Goal: Task Accomplishment & Management: Manage account settings

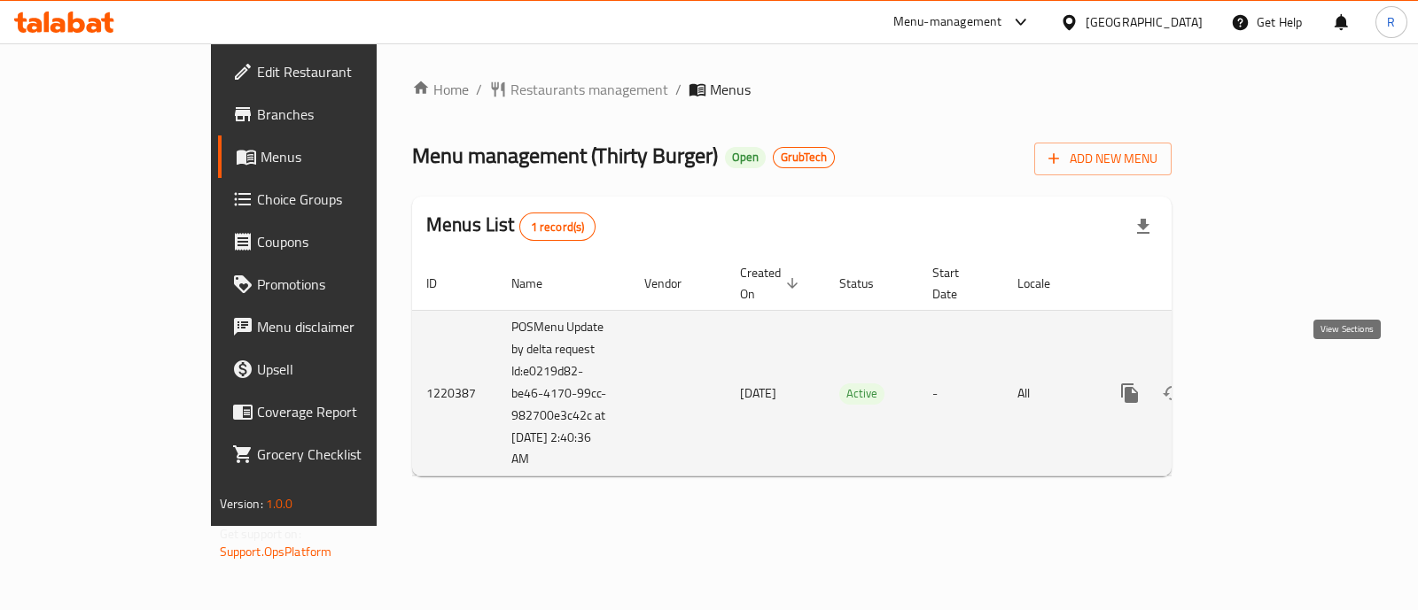
click at [1278, 372] on link "enhanced table" at bounding box center [1257, 393] width 43 height 43
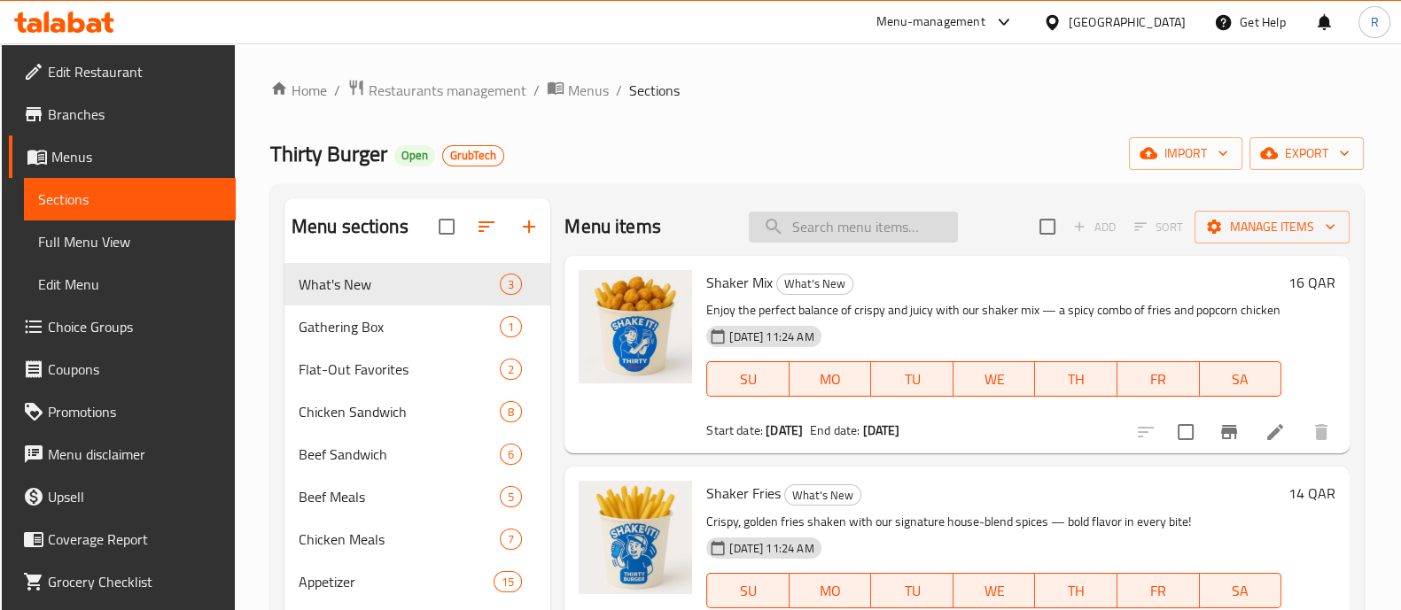
click at [861, 223] on input "search" at bounding box center [853, 227] width 209 height 31
paste input "Crispy Chicken Burger"
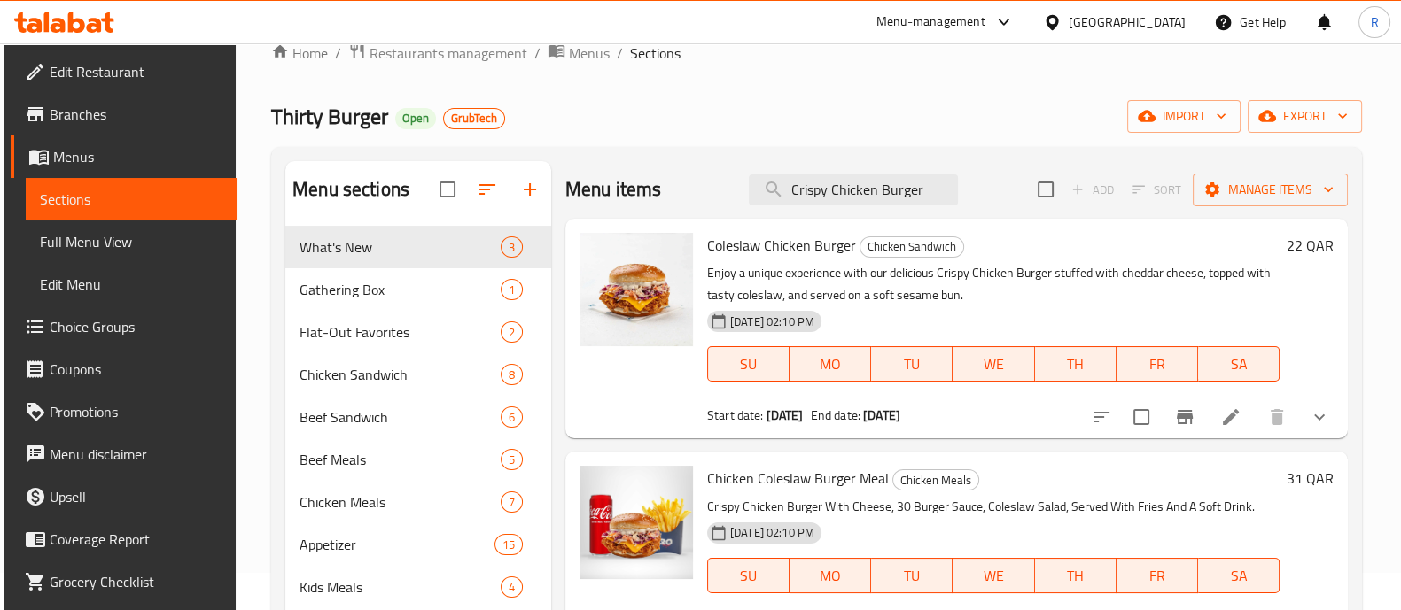
scroll to position [35, 0]
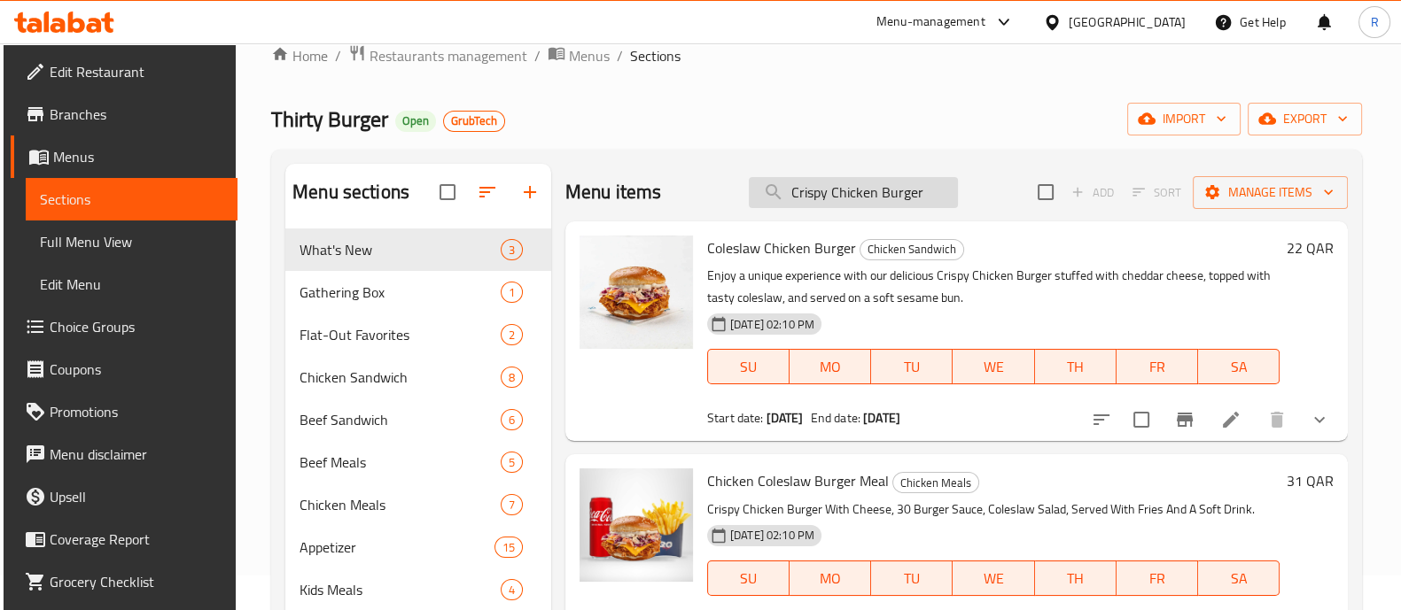
click at [858, 192] on input "Crispy Chicken Burger" at bounding box center [853, 192] width 209 height 31
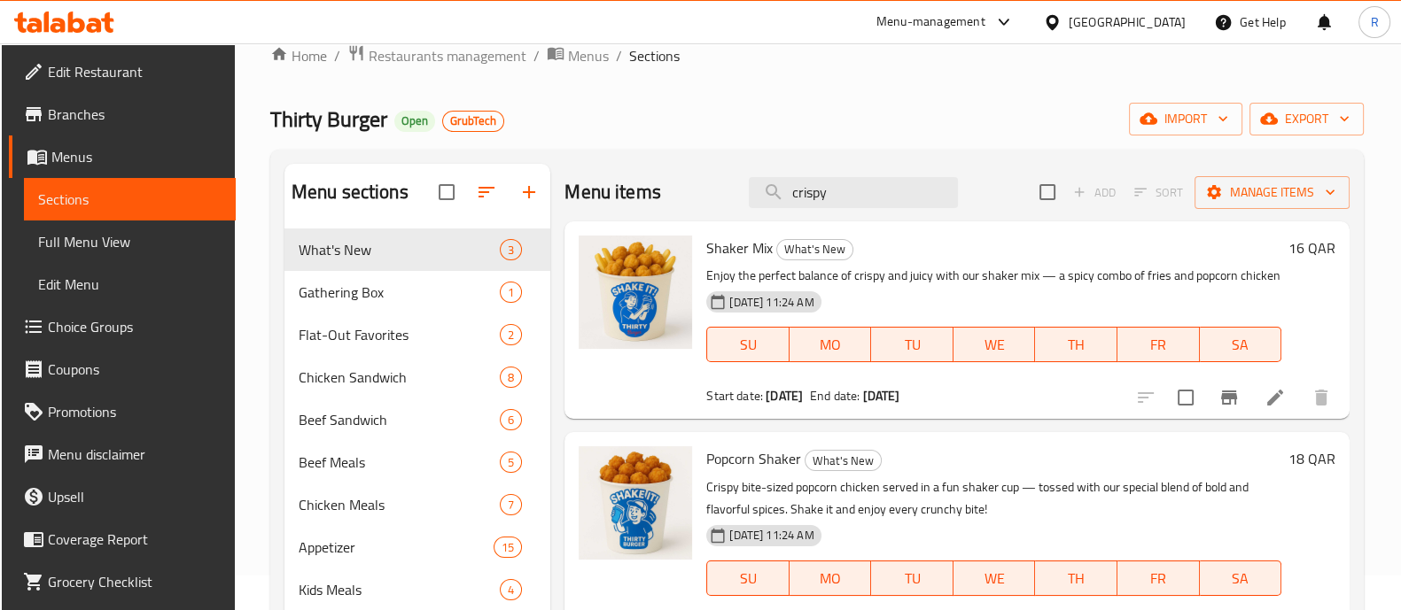
scroll to position [0, 0]
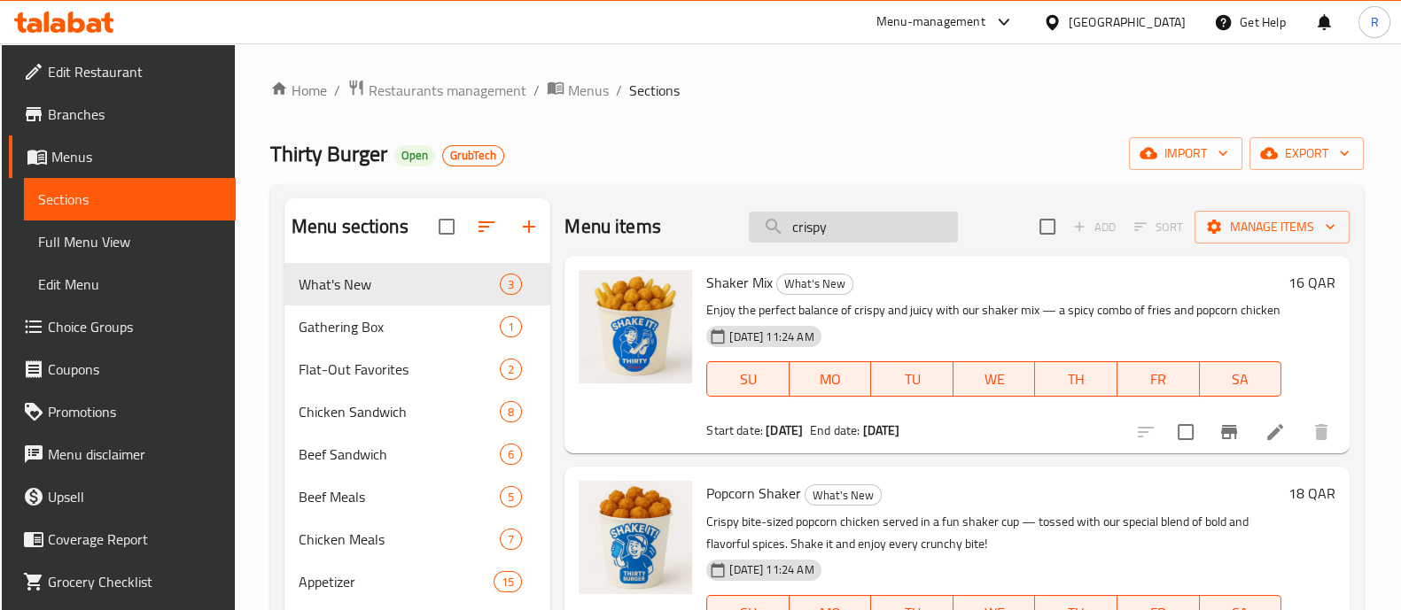
click at [797, 229] on input "crispy" at bounding box center [853, 227] width 209 height 31
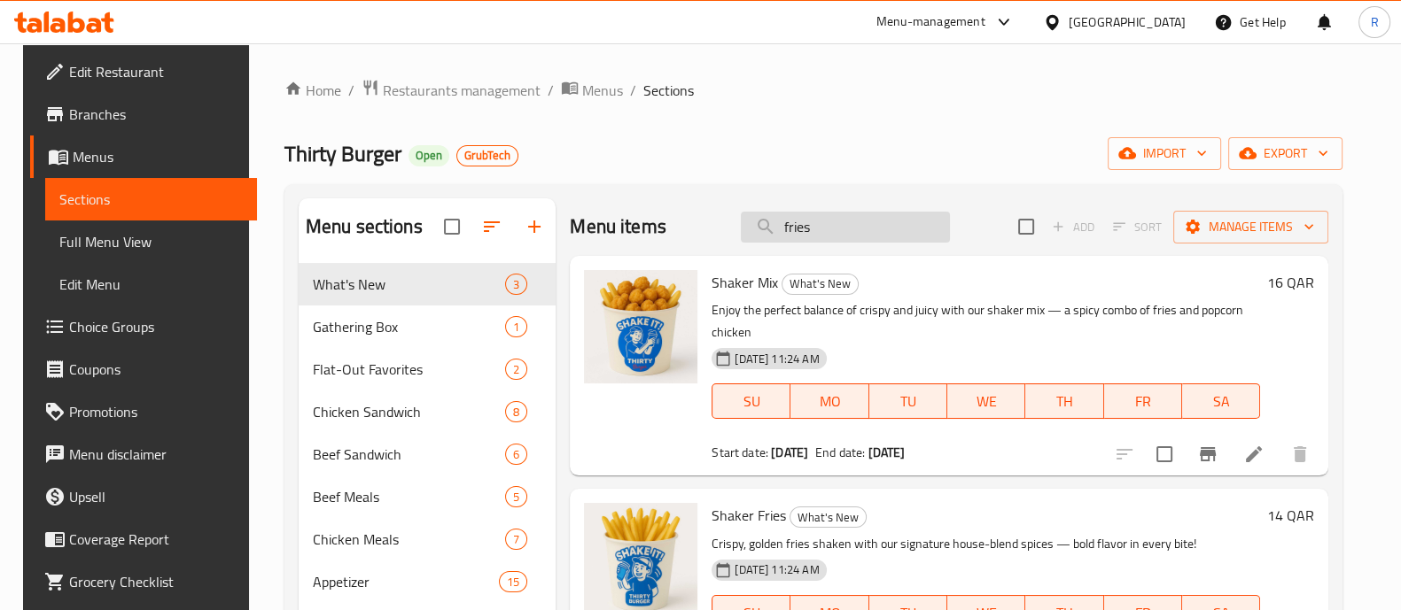
click at [805, 223] on input "fries" at bounding box center [845, 227] width 209 height 31
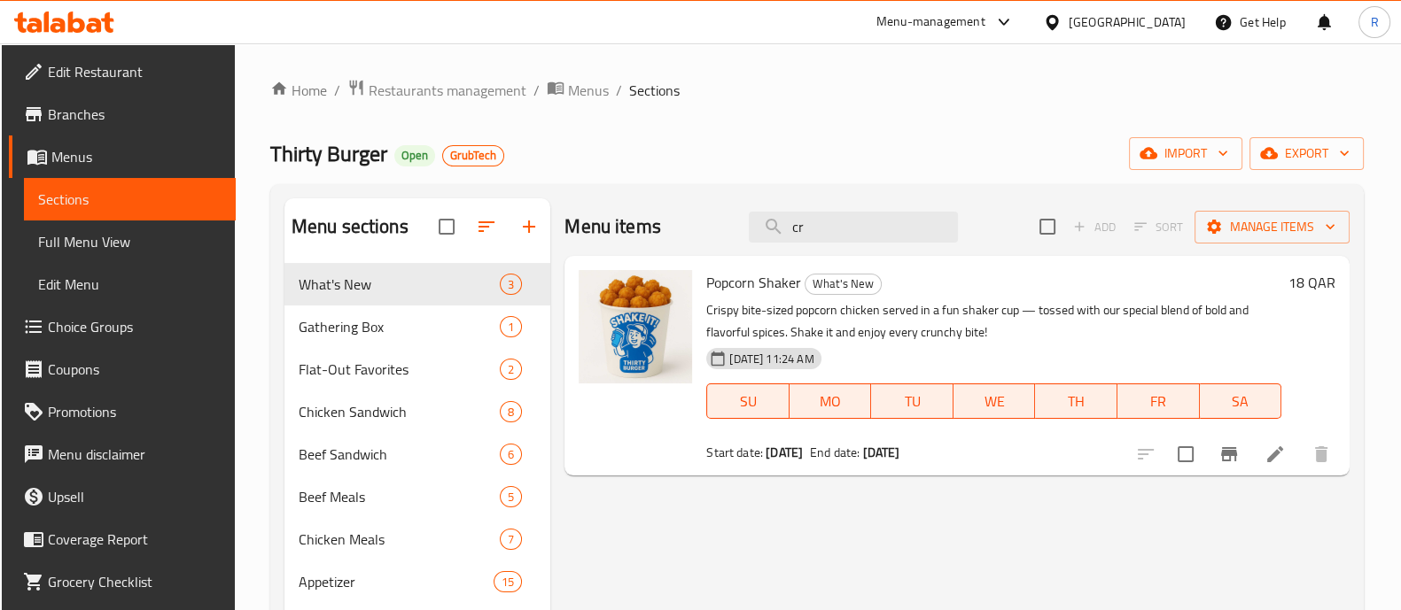
type input "c"
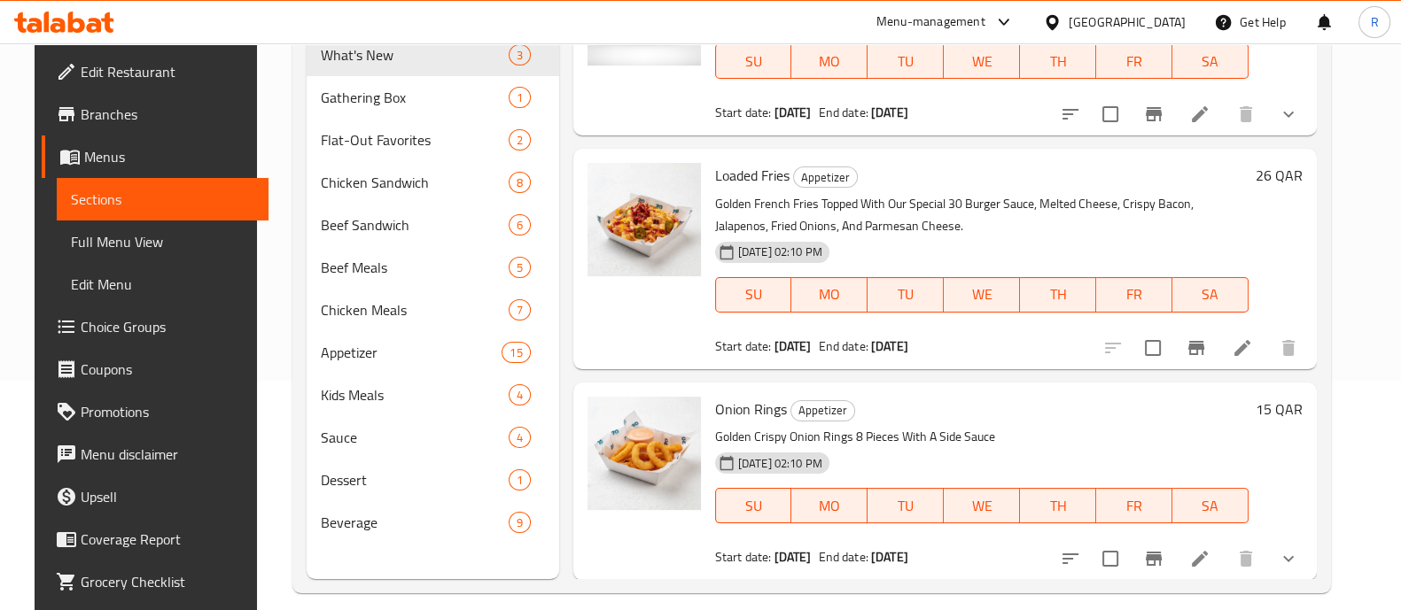
scroll to position [248, 0]
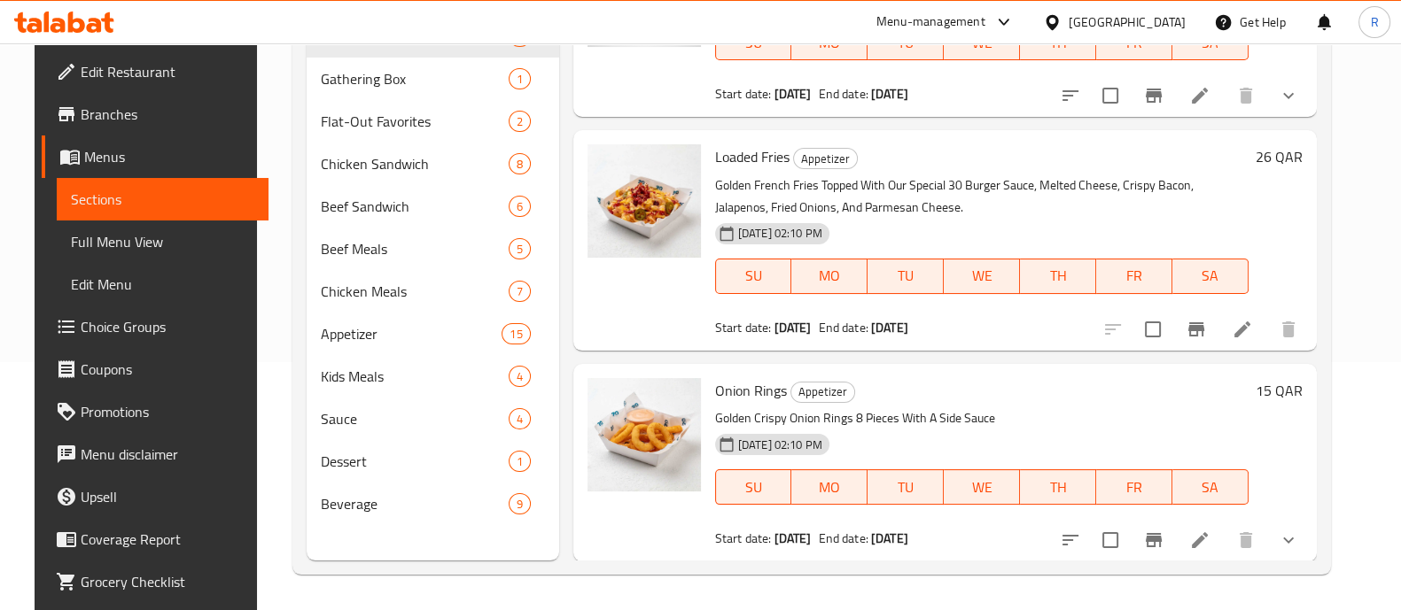
type input "onion"
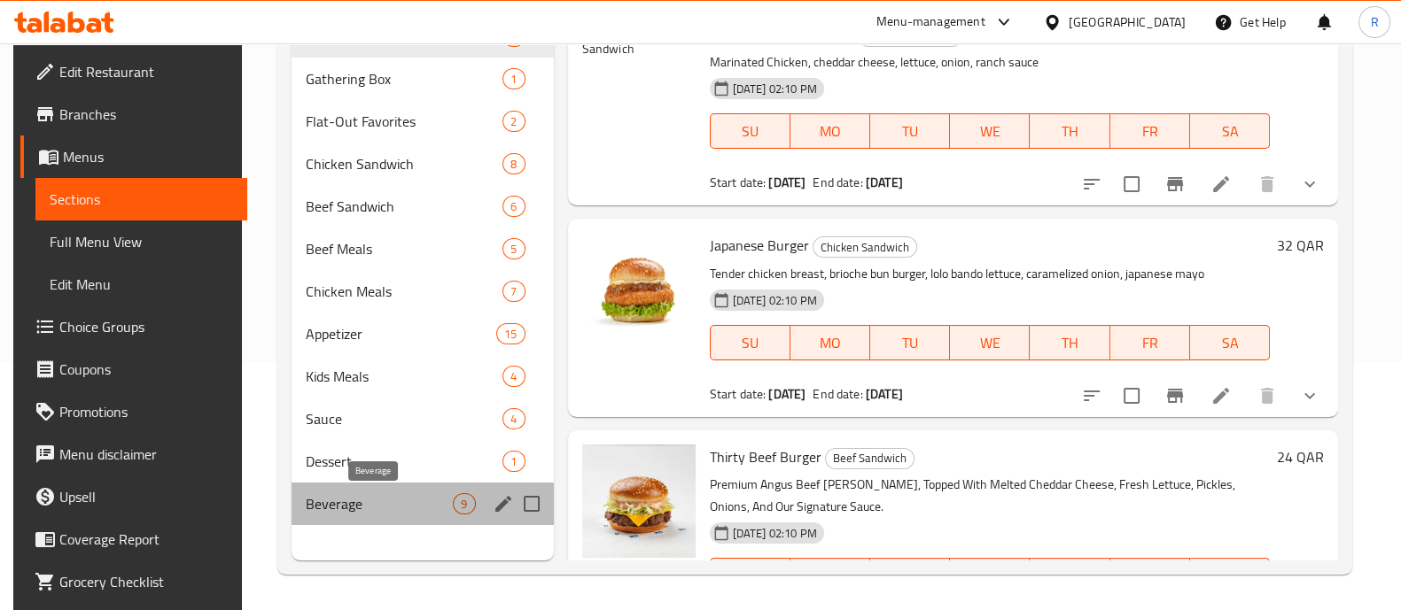
click at [403, 502] on span "Beverage" at bounding box center [379, 503] width 147 height 21
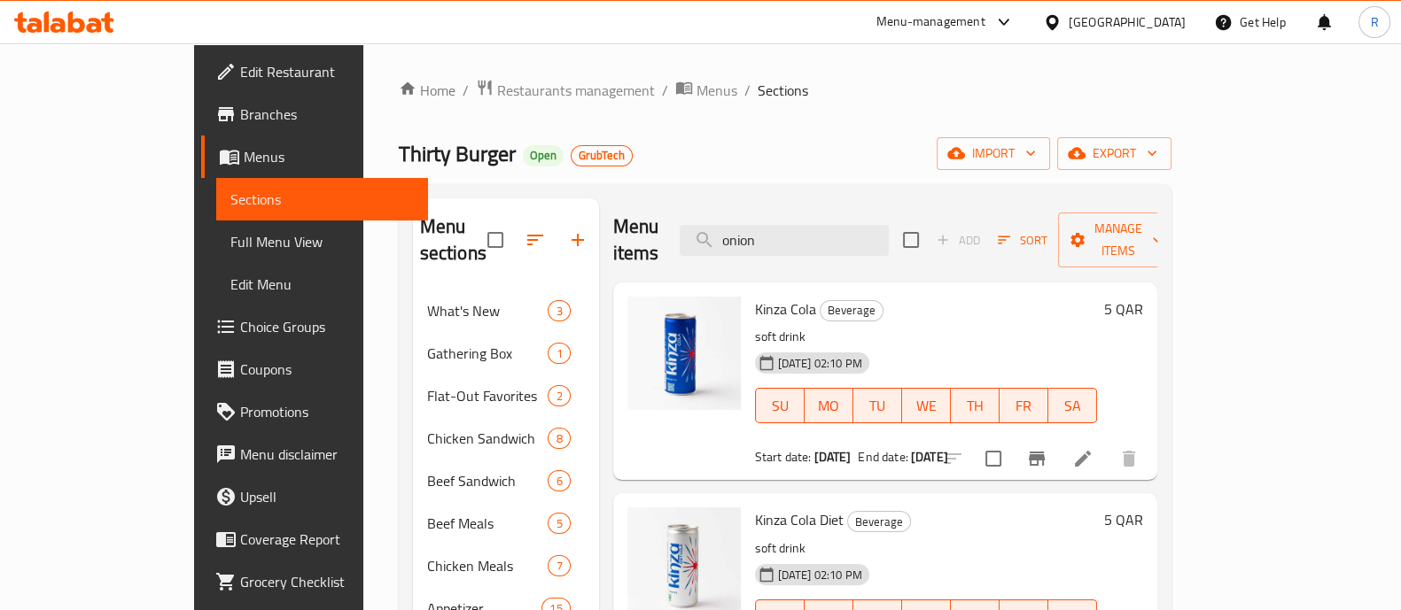
click at [530, 232] on div at bounding box center [543, 240] width 112 height 43
click at [527, 227] on div at bounding box center [543, 240] width 112 height 43
click at [523, 229] on div at bounding box center [543, 240] width 112 height 43
click at [530, 229] on div at bounding box center [543, 240] width 112 height 43
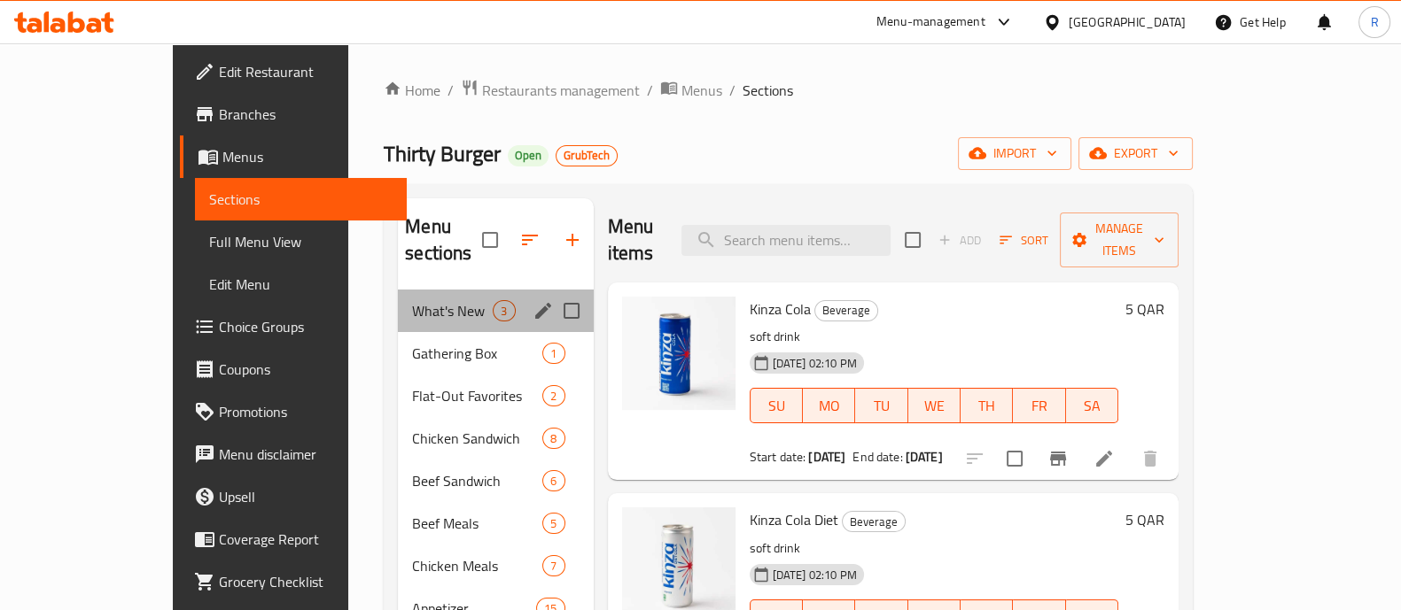
click at [398, 290] on div "What's New 3" at bounding box center [495, 311] width 195 height 43
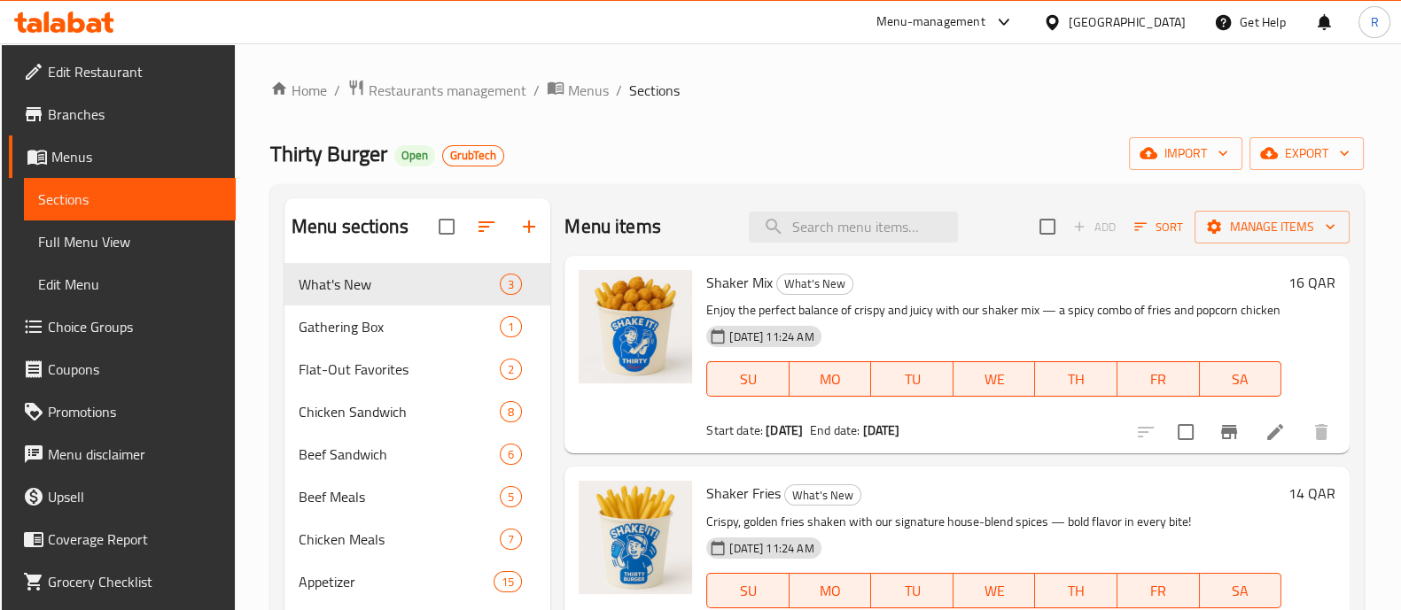
click at [528, 223] on div at bounding box center [495, 227] width 112 height 43
drag, startPoint x: 523, startPoint y: 232, endPoint x: 528, endPoint y: 223, distance: 10.3
click at [525, 224] on div at bounding box center [495, 227] width 112 height 43
click at [525, 227] on div at bounding box center [495, 227] width 112 height 43
click at [527, 227] on div at bounding box center [495, 227] width 112 height 43
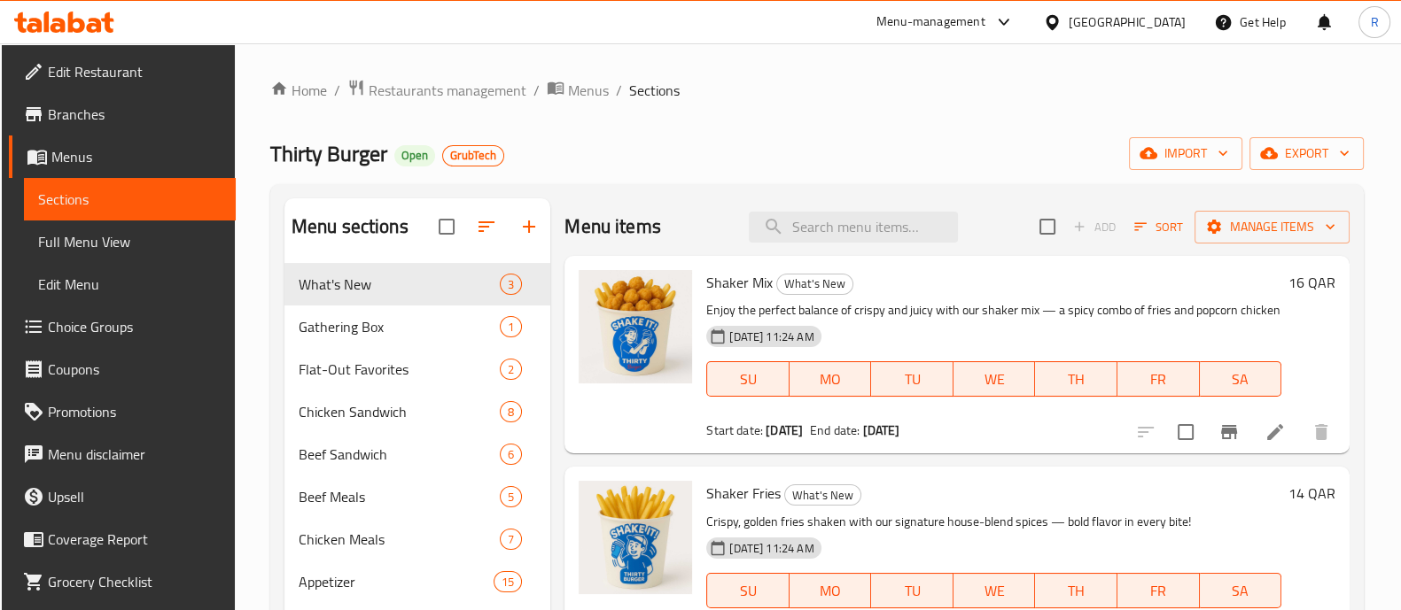
drag, startPoint x: 527, startPoint y: 227, endPoint x: 522, endPoint y: 212, distance: 16.0
click at [522, 212] on div at bounding box center [495, 227] width 112 height 43
click at [514, 212] on div at bounding box center [495, 227] width 112 height 43
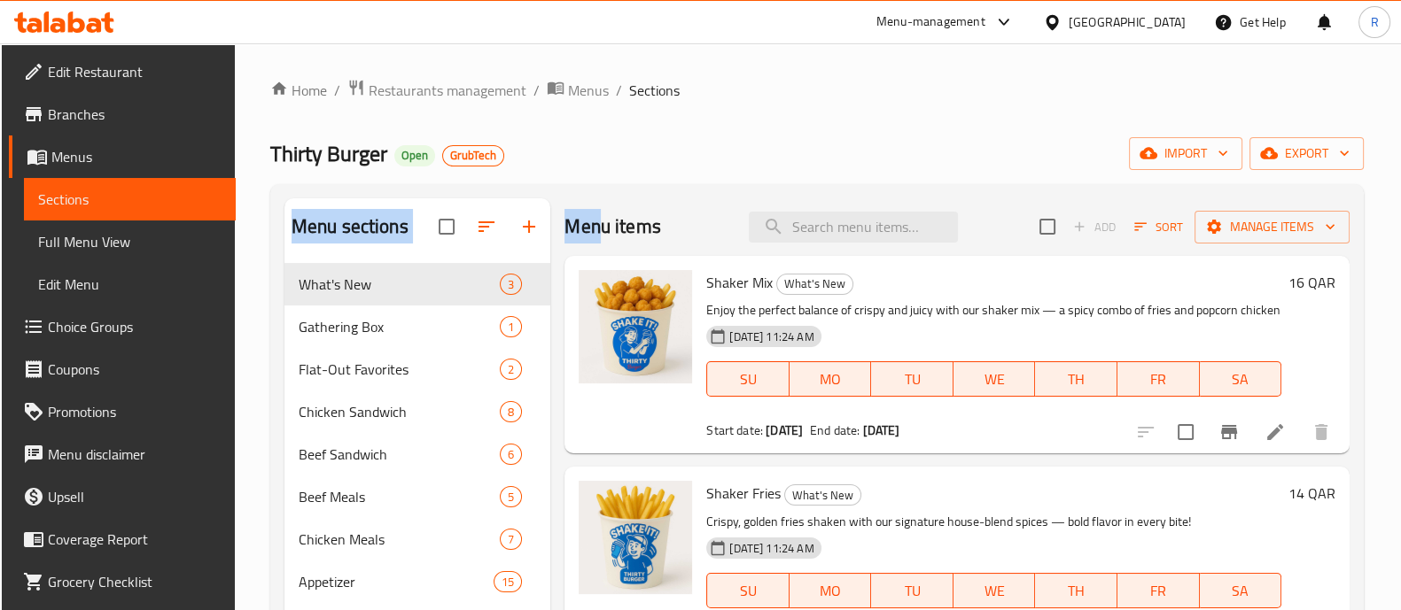
drag, startPoint x: 514, startPoint y: 212, endPoint x: 600, endPoint y: 203, distance: 86.4
click at [600, 203] on div "Menu sections What's New 3 Gathering Box 1 Flat-Out Favorites 2 Chicken Sandwic…" at bounding box center [816, 503] width 1065 height 610
click at [525, 221] on div at bounding box center [495, 227] width 112 height 43
click at [525, 228] on div at bounding box center [495, 227] width 112 height 43
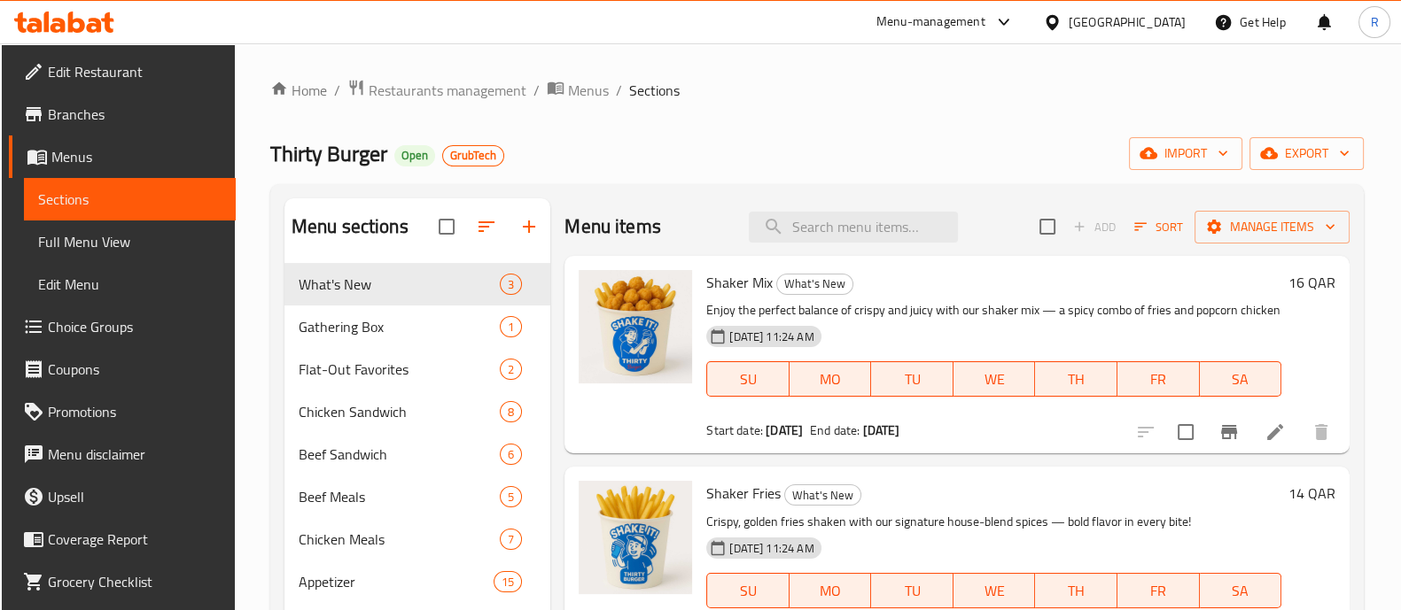
click at [525, 228] on div at bounding box center [495, 227] width 112 height 43
click at [518, 244] on div at bounding box center [495, 227] width 112 height 43
click at [532, 229] on div at bounding box center [495, 227] width 112 height 43
click at [525, 219] on div at bounding box center [495, 227] width 112 height 43
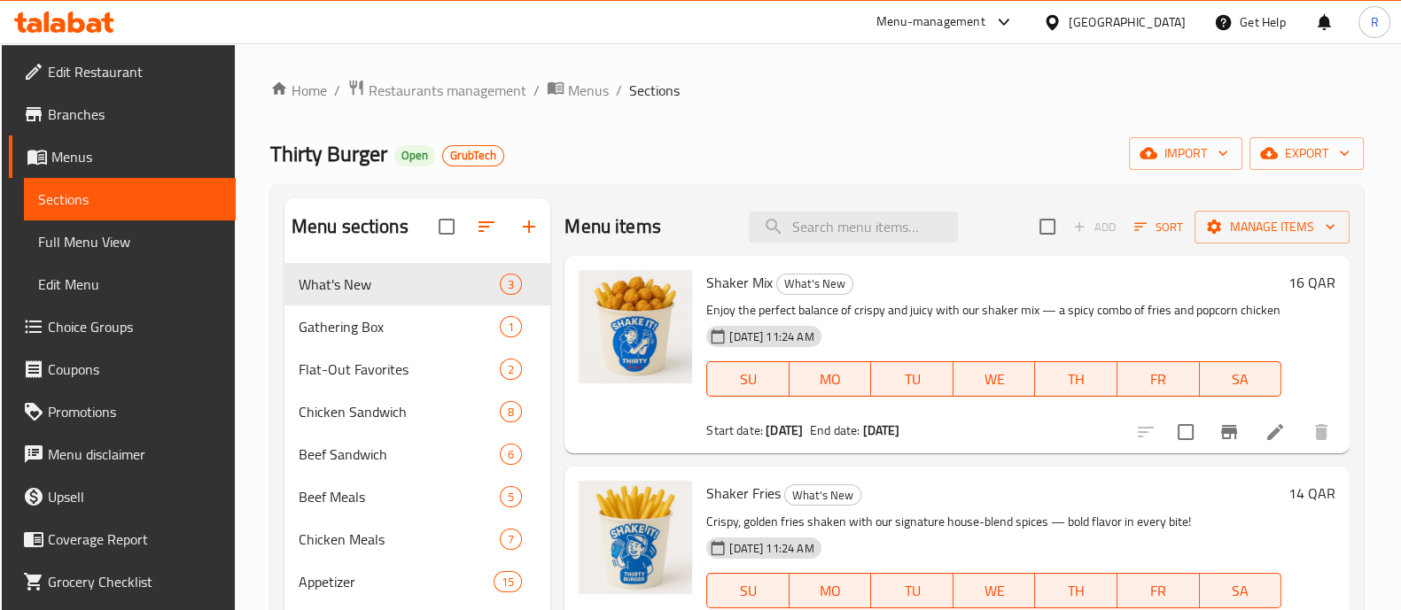
click at [528, 226] on div at bounding box center [495, 227] width 112 height 43
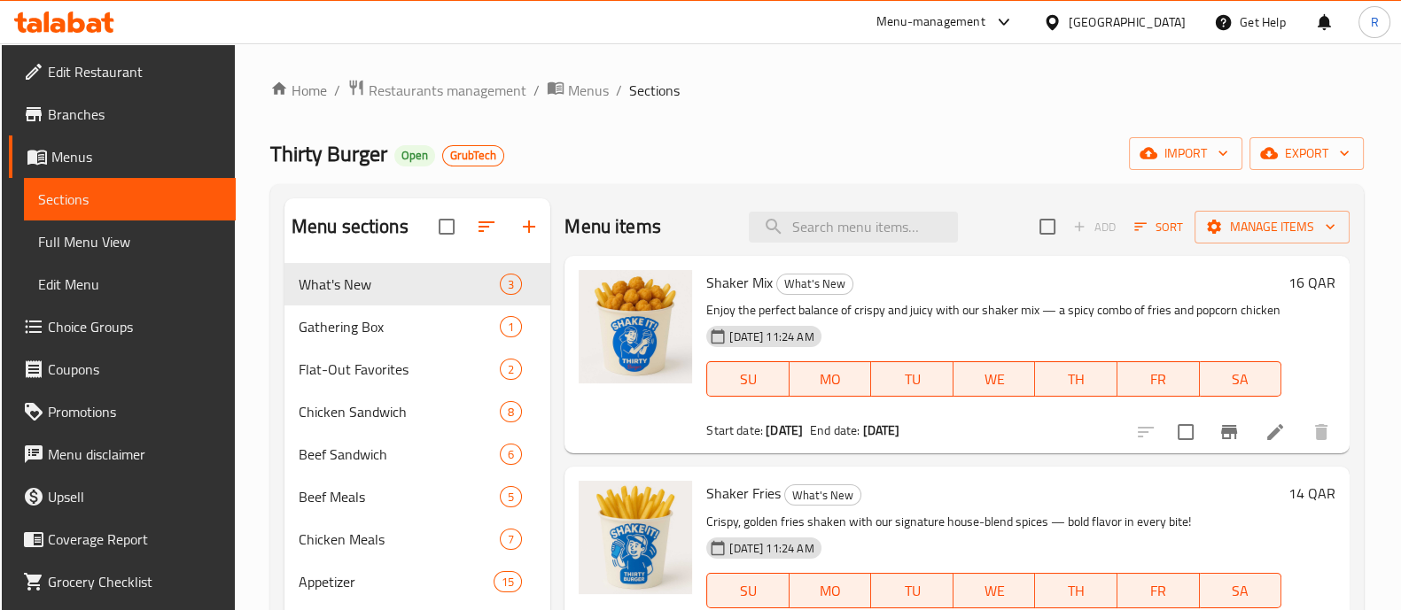
click at [528, 226] on div at bounding box center [495, 227] width 112 height 43
click at [530, 222] on div at bounding box center [495, 227] width 112 height 43
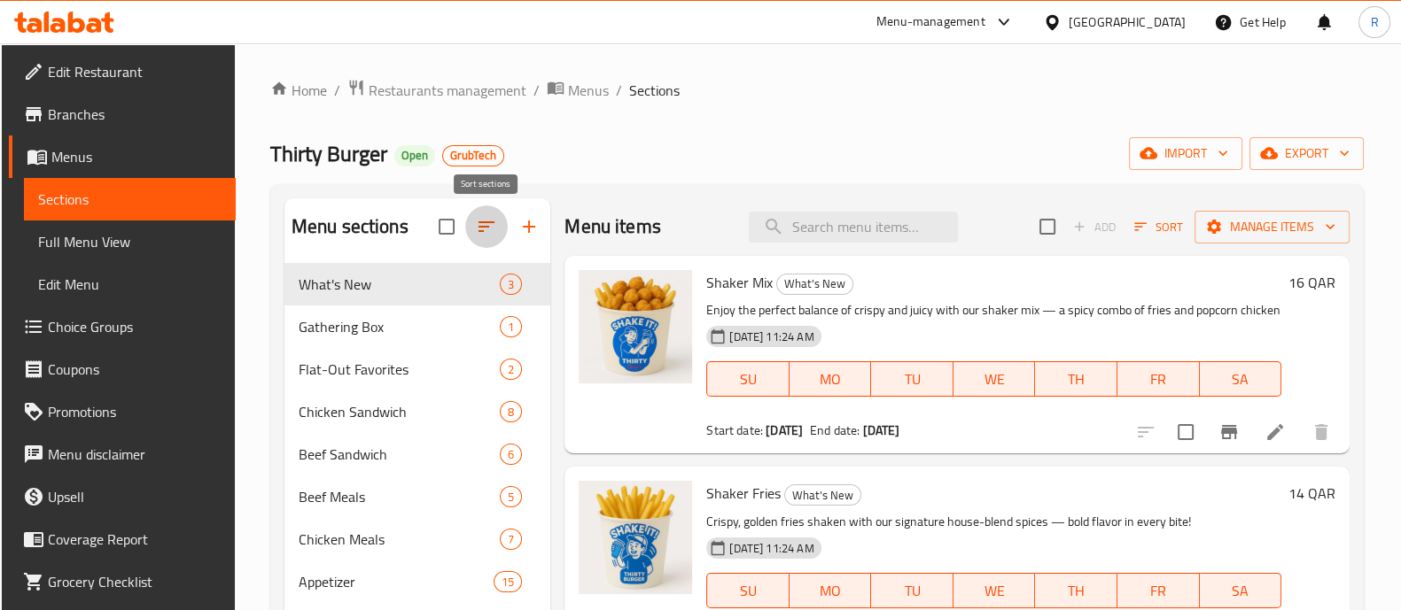
click at [479, 222] on icon "button" at bounding box center [486, 226] width 16 height 11
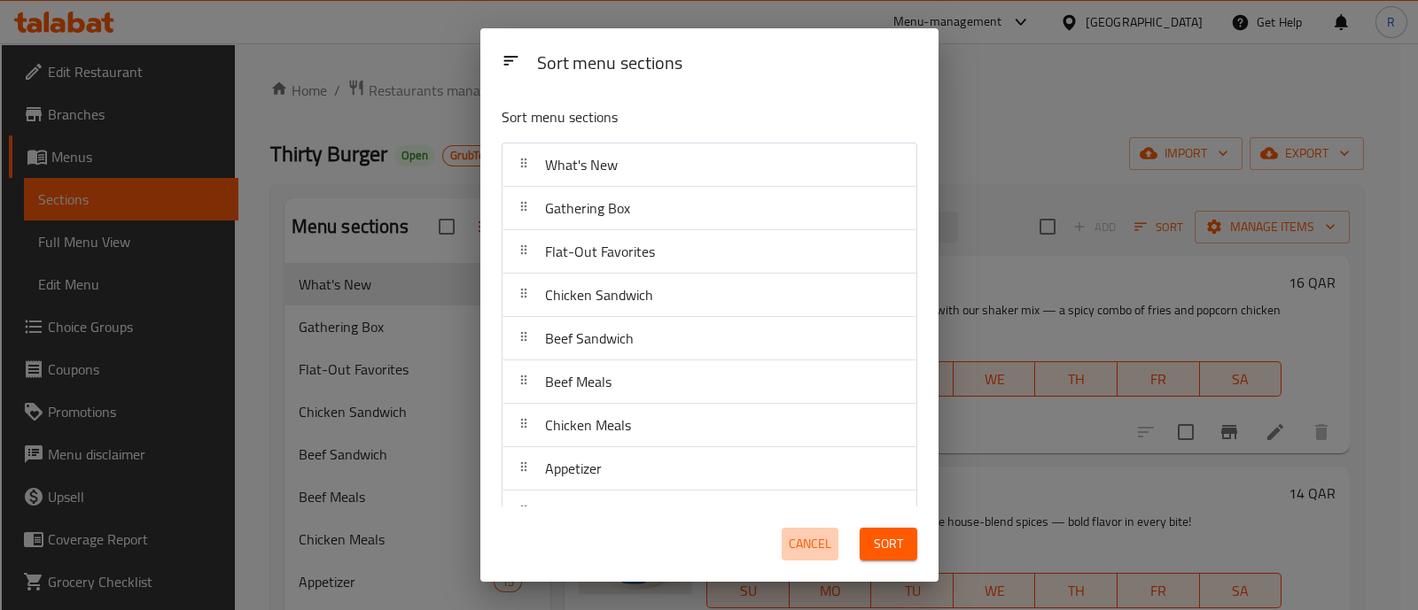
click at [804, 536] on span "Cancel" at bounding box center [809, 544] width 43 height 22
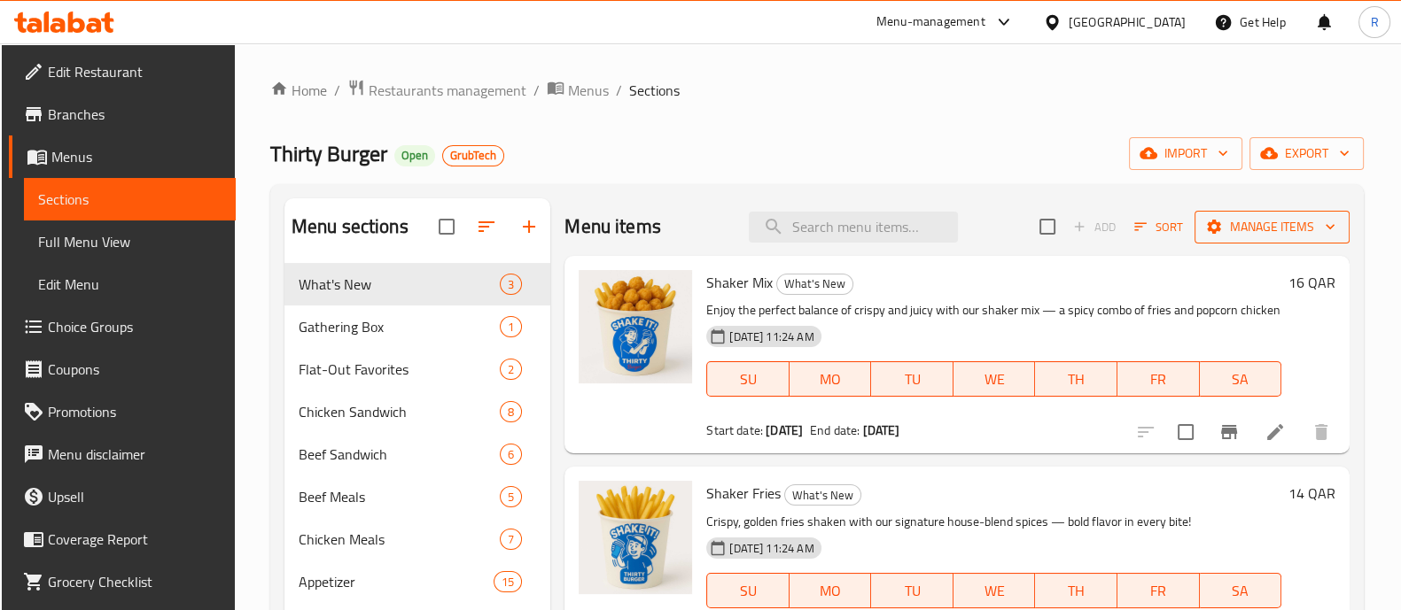
click at [1248, 237] on span "Manage items" at bounding box center [1271, 227] width 127 height 22
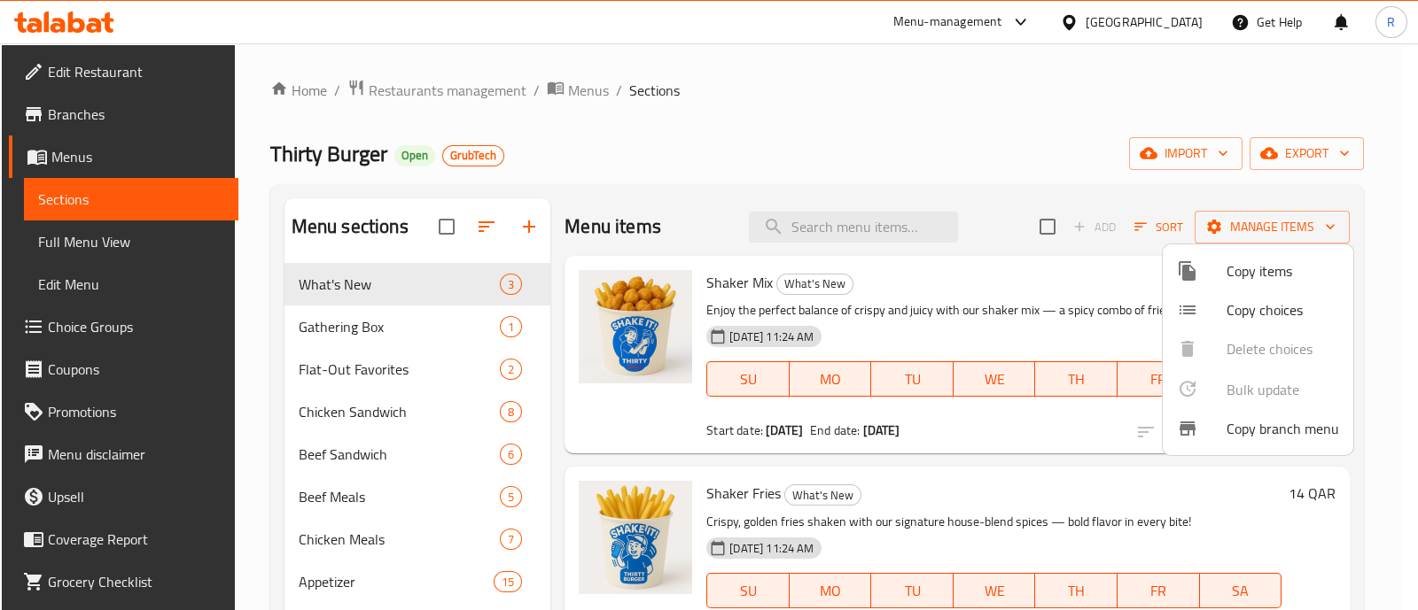
click at [1063, 144] on div at bounding box center [709, 305] width 1418 height 610
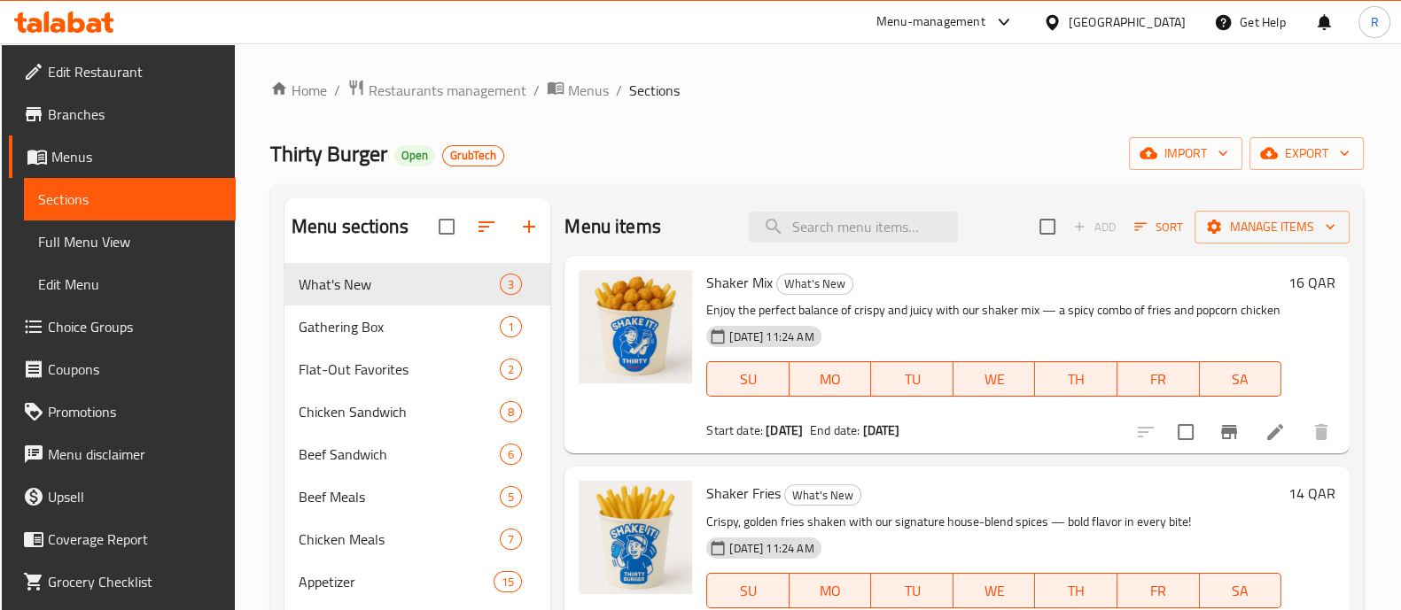
click at [518, 220] on div at bounding box center [495, 227] width 112 height 43
click at [532, 226] on div at bounding box center [495, 227] width 112 height 43
click at [582, 88] on span "Menus" at bounding box center [588, 90] width 41 height 21
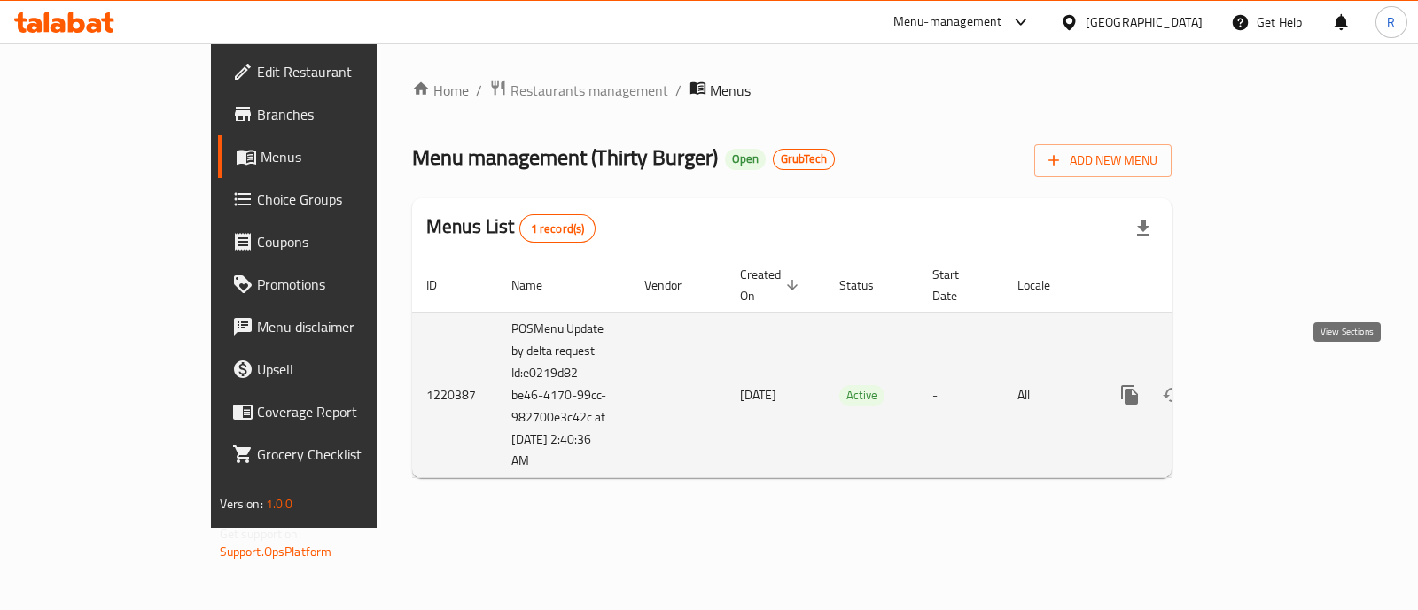
click at [1268, 385] on icon "enhanced table" at bounding box center [1257, 395] width 21 height 21
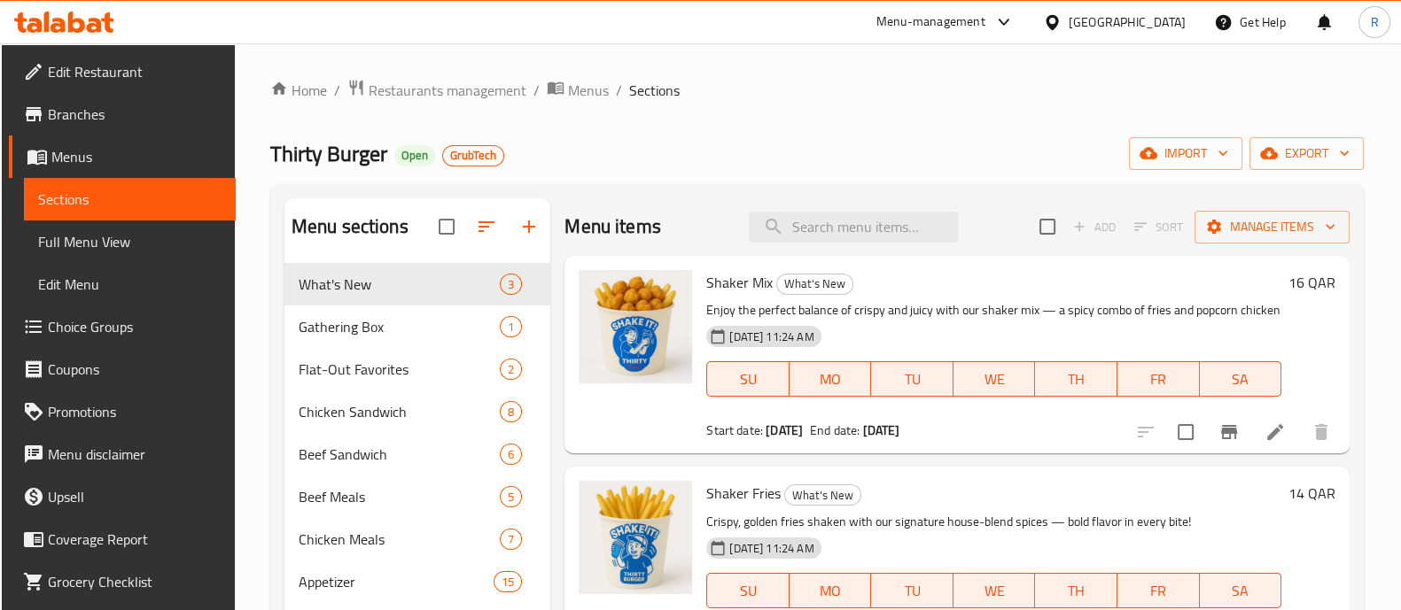
click at [532, 228] on div at bounding box center [495, 227] width 112 height 43
click at [517, 228] on div at bounding box center [495, 227] width 112 height 43
click at [528, 226] on div at bounding box center [495, 227] width 112 height 43
click at [527, 225] on div at bounding box center [495, 227] width 112 height 43
click at [523, 214] on div at bounding box center [495, 227] width 112 height 43
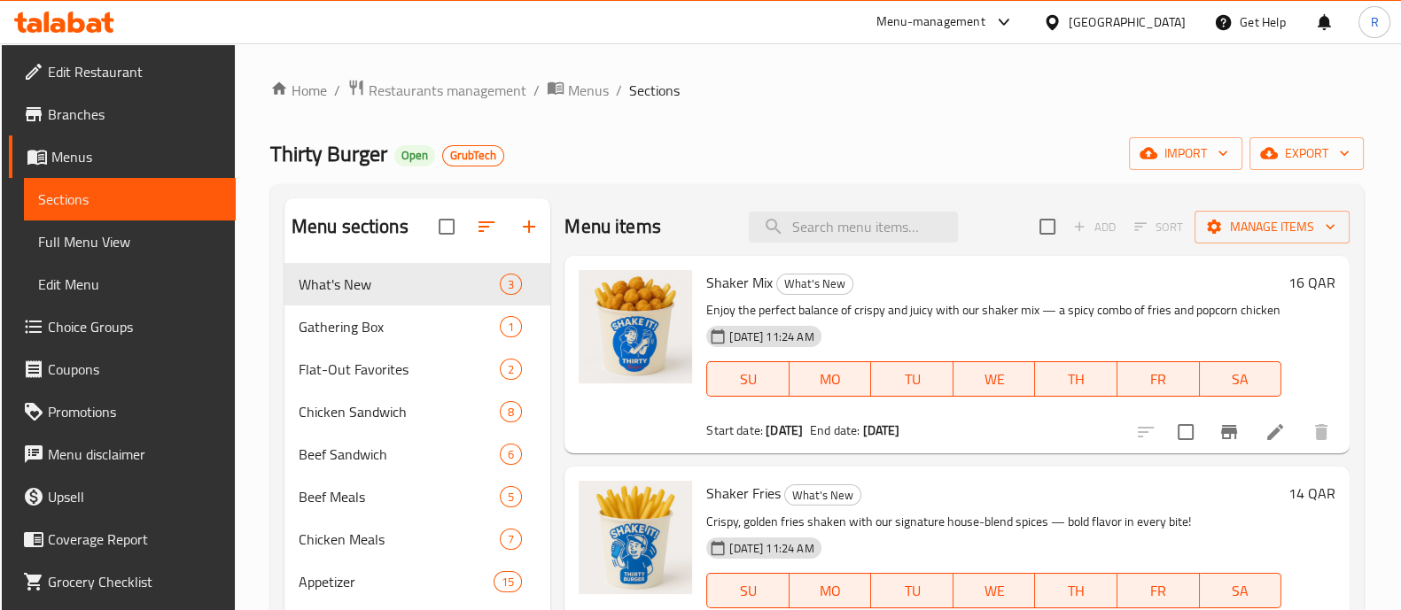
click at [522, 234] on div at bounding box center [495, 227] width 112 height 43
click at [985, 19] on div "Menu-management" at bounding box center [930, 22] width 109 height 21
click at [880, 191] on div "Restaurant-Management" at bounding box center [920, 194] width 139 height 19
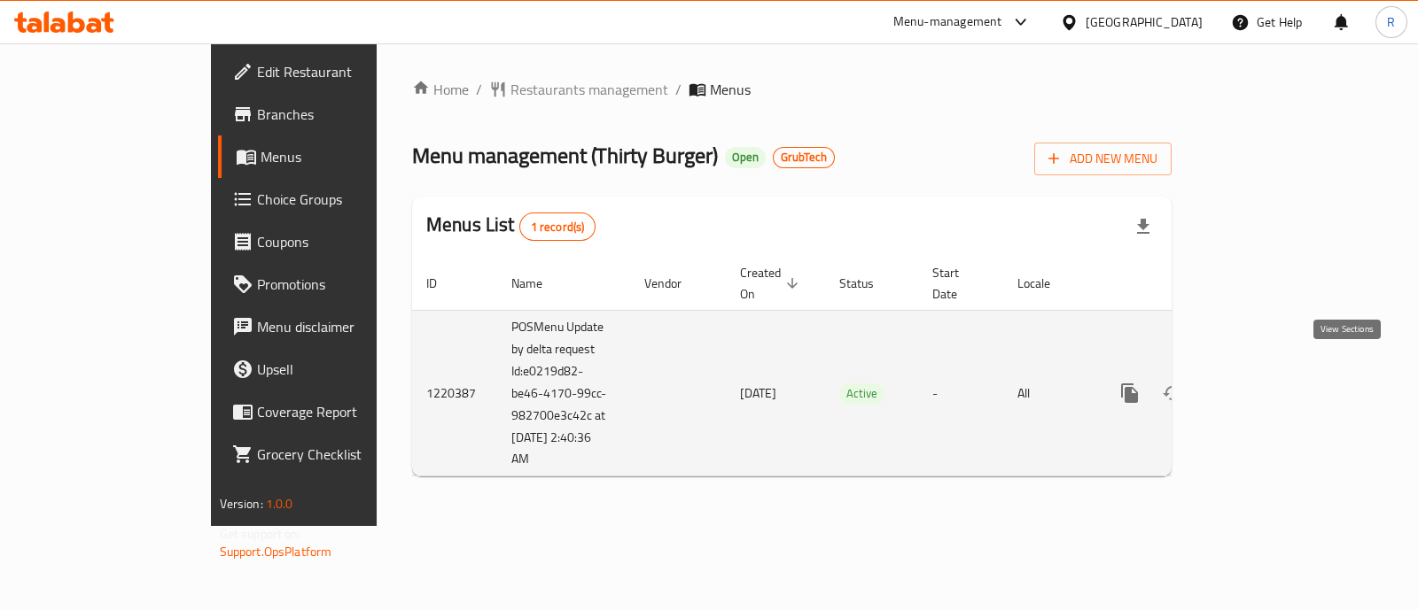
click at [1268, 383] on icon "enhanced table" at bounding box center [1257, 393] width 21 height 21
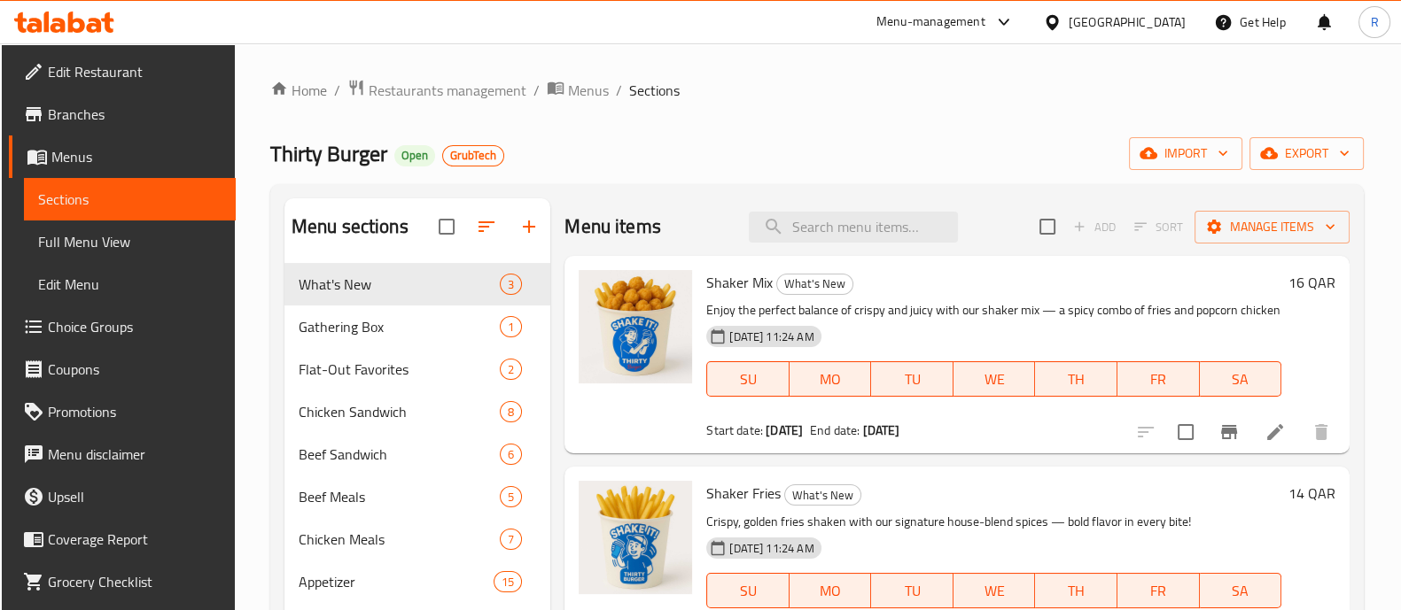
click at [532, 229] on div at bounding box center [495, 227] width 112 height 43
click at [531, 222] on div at bounding box center [495, 227] width 112 height 43
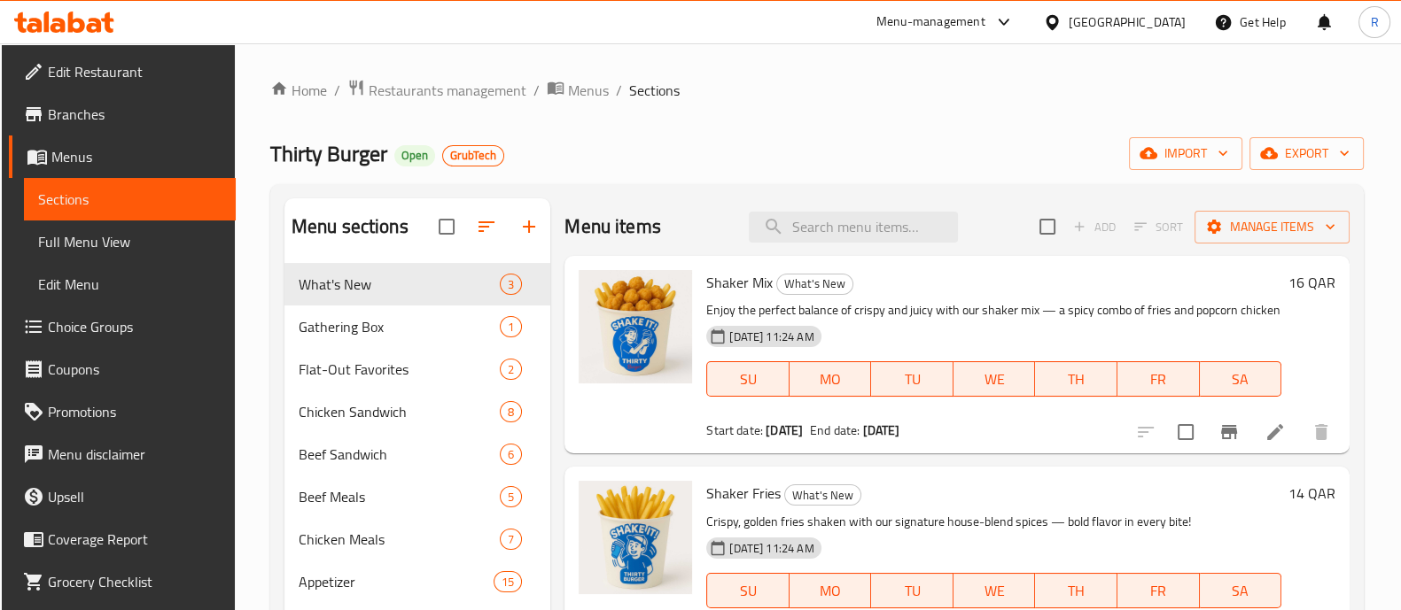
click at [531, 222] on div at bounding box center [495, 227] width 112 height 43
click at [531, 239] on div at bounding box center [495, 227] width 112 height 43
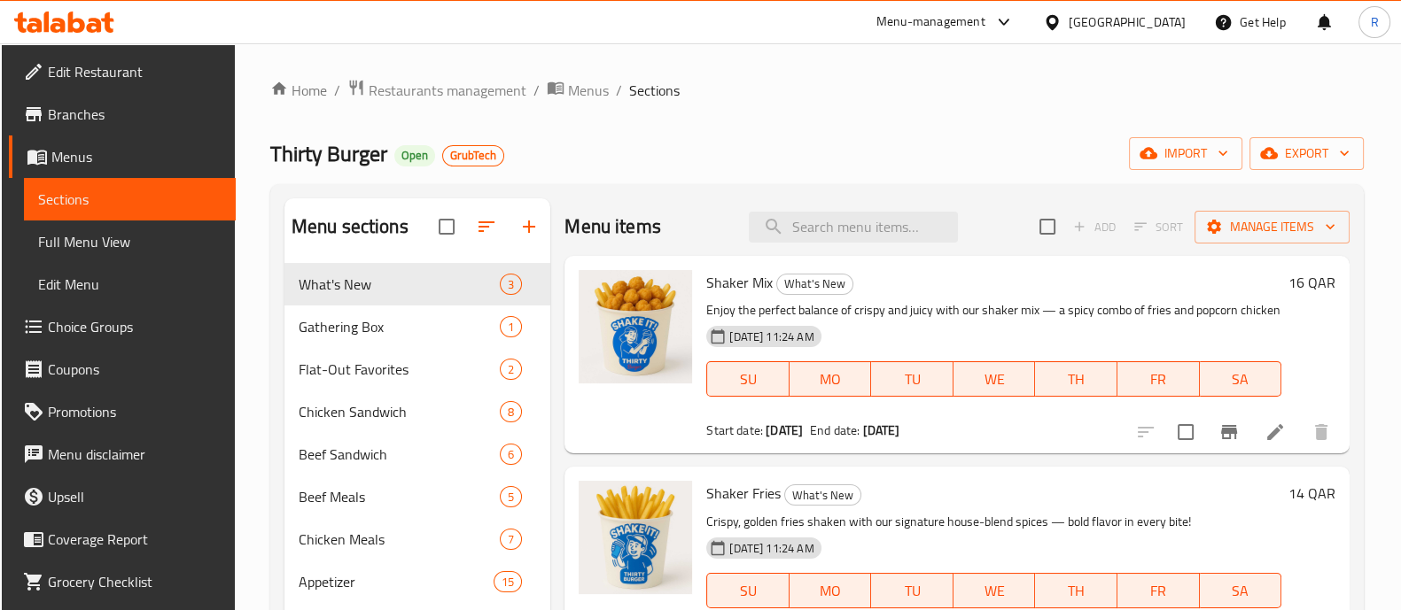
click at [526, 227] on div at bounding box center [495, 227] width 112 height 43
click at [523, 229] on div at bounding box center [495, 226] width 112 height 39
click at [527, 227] on div at bounding box center [495, 226] width 112 height 39
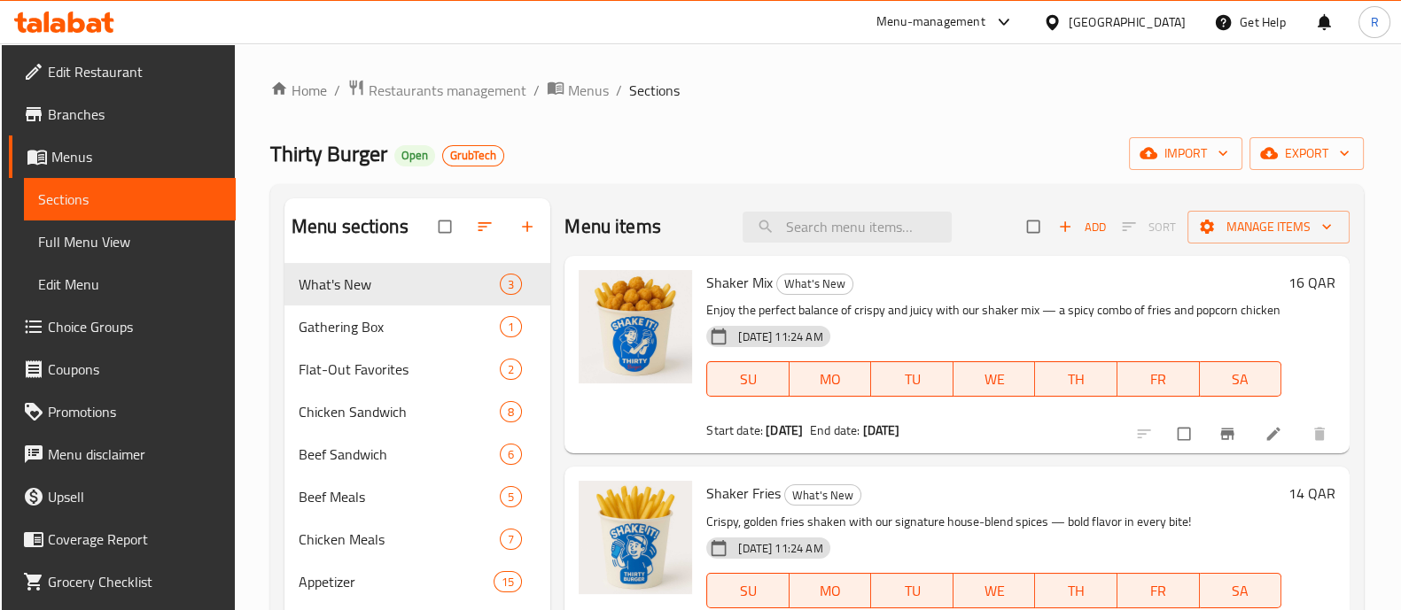
click at [527, 227] on div at bounding box center [495, 226] width 112 height 39
click at [806, 221] on input "search" at bounding box center [846, 227] width 209 height 31
click at [451, 91] on span "Restaurants management" at bounding box center [448, 90] width 158 height 21
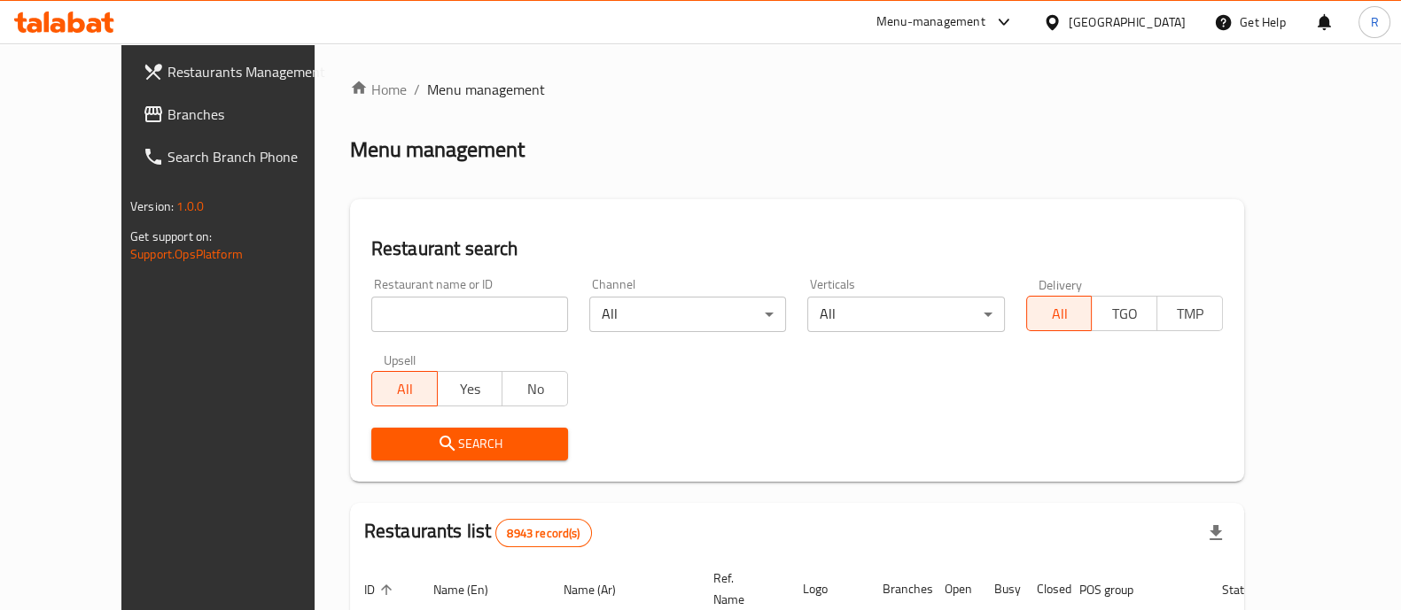
click at [848, 242] on h2 "Restaurant search" at bounding box center [796, 249] width 851 height 27
click at [468, 325] on input "search" at bounding box center [469, 314] width 197 height 35
click button "Search" at bounding box center [469, 444] width 197 height 33
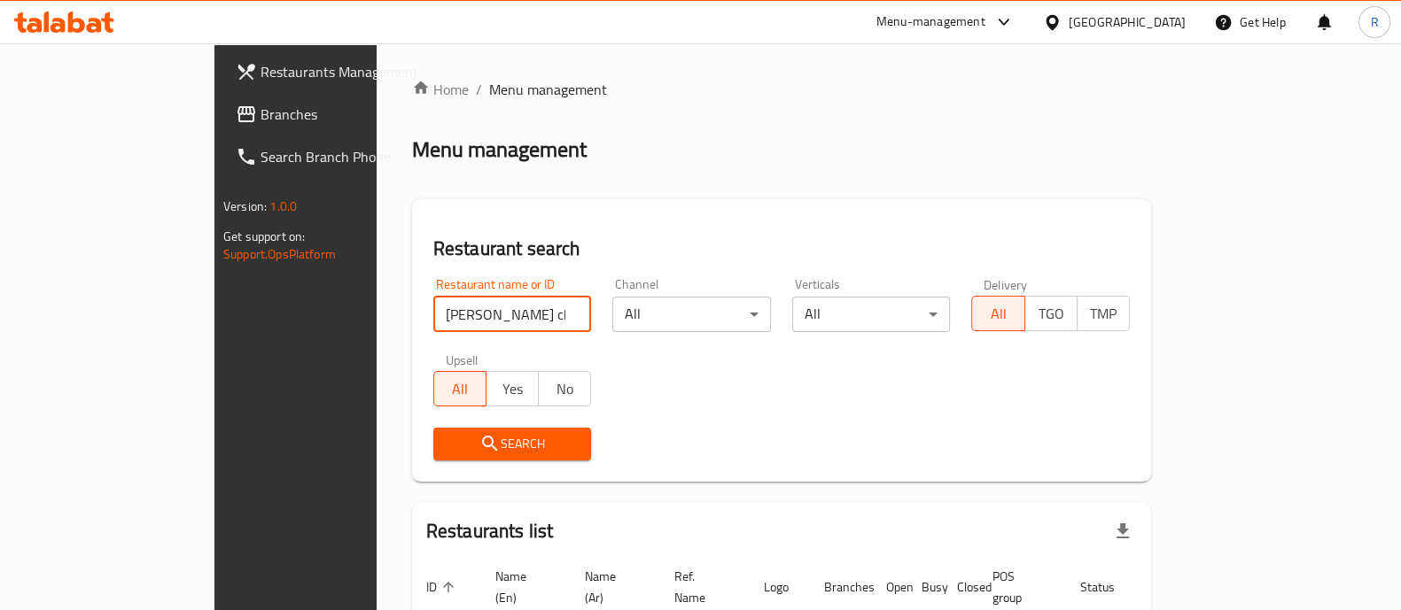
scroll to position [113, 0]
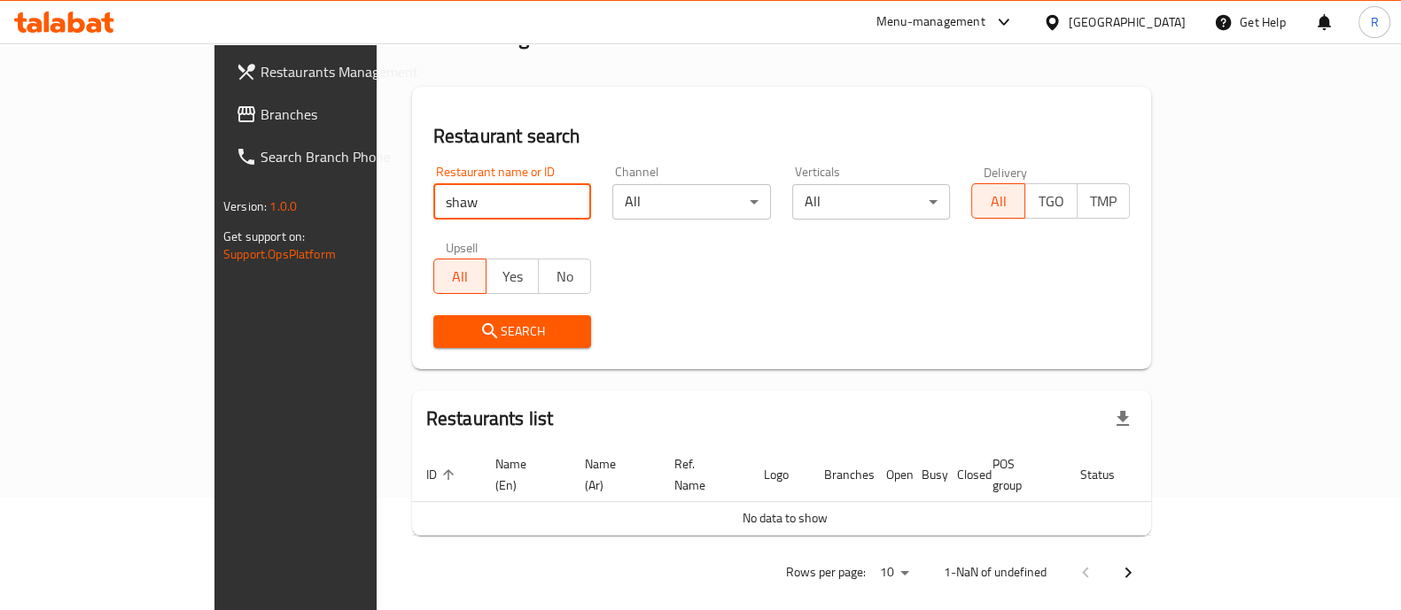
click button "Search" at bounding box center [512, 331] width 159 height 33
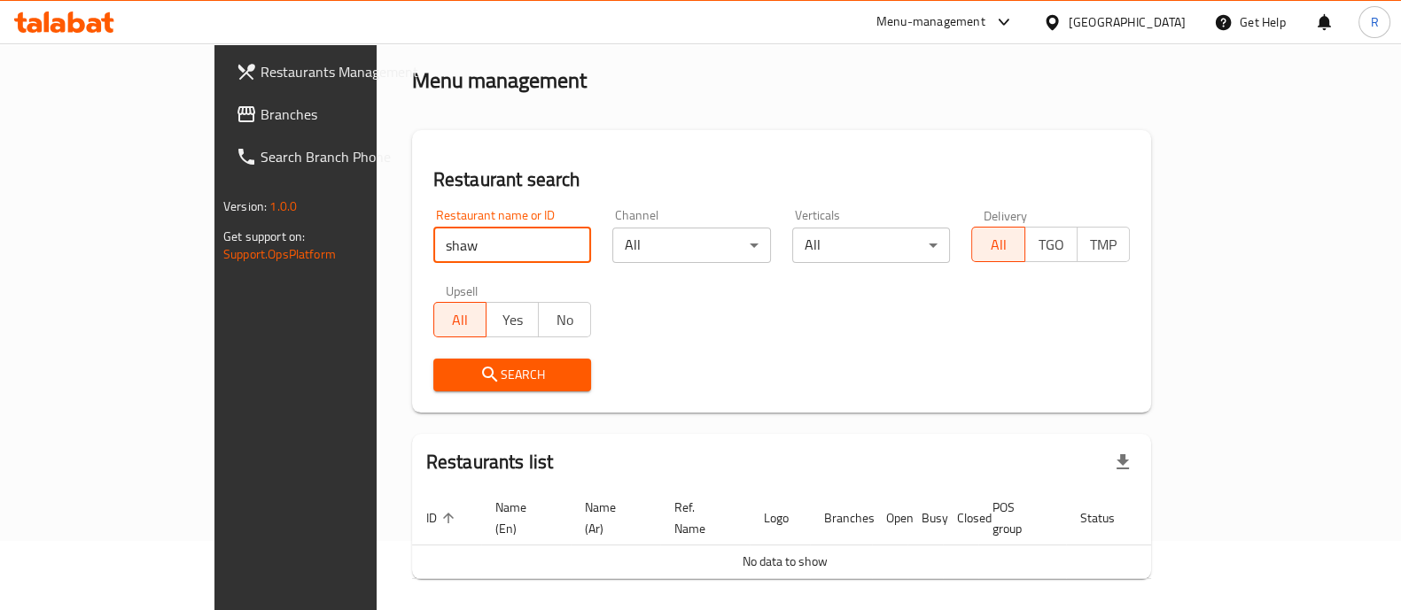
scroll to position [68, 0]
click at [433, 252] on input "shaw" at bounding box center [512, 246] width 159 height 35
type input "shaw"
click button "Search" at bounding box center [512, 376] width 159 height 33
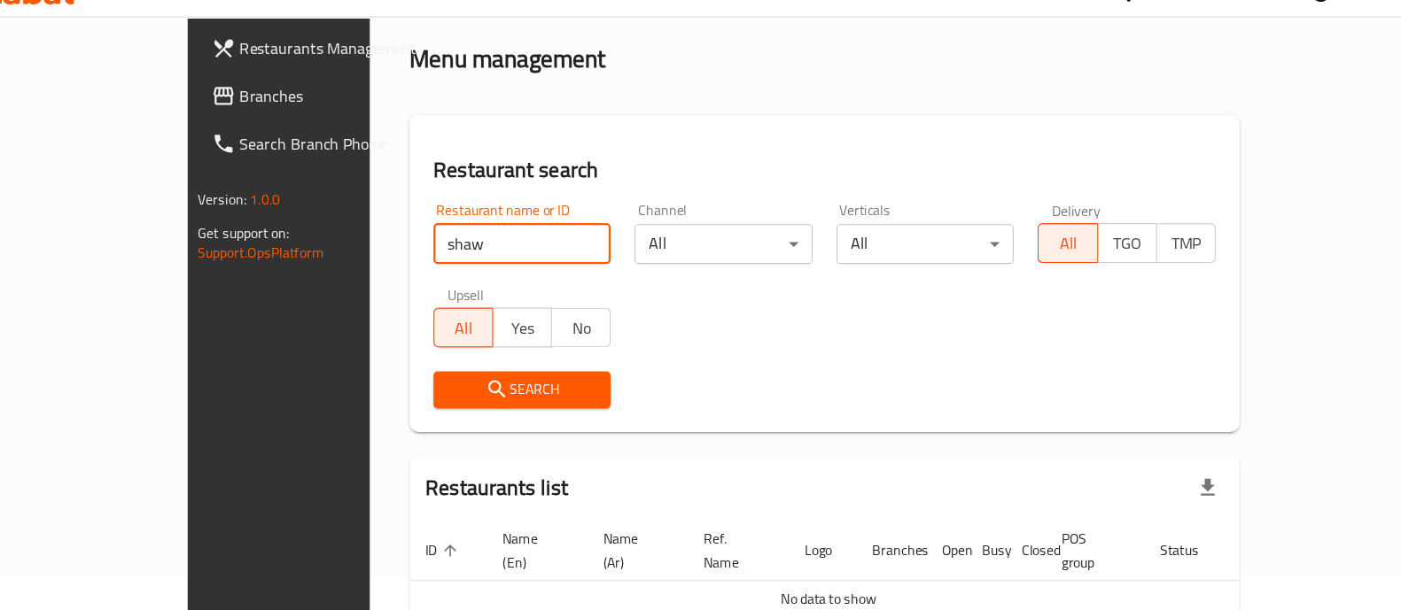
click at [521, 243] on input "shaw" at bounding box center [512, 246] width 159 height 35
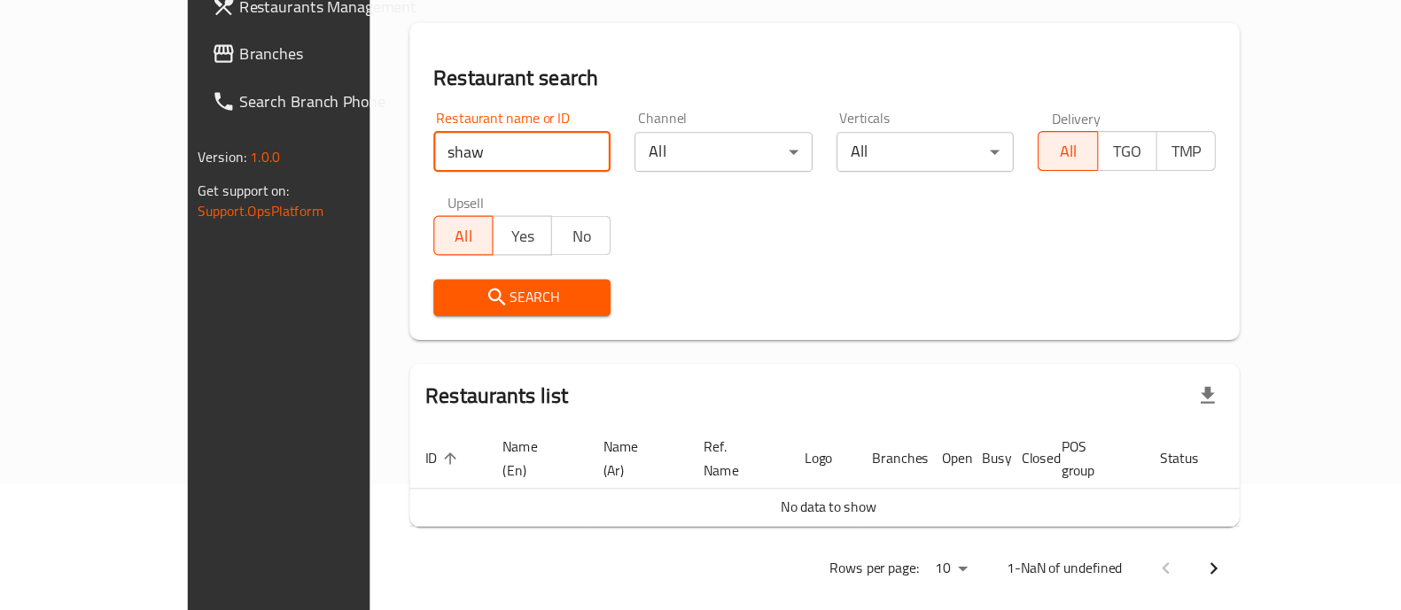
type input "shaw"
click at [674, 291] on div "Restaurant name or ID shaw Restaurant name or ID Channel All ​ Verticals All ​ …" at bounding box center [782, 257] width 718 height 204
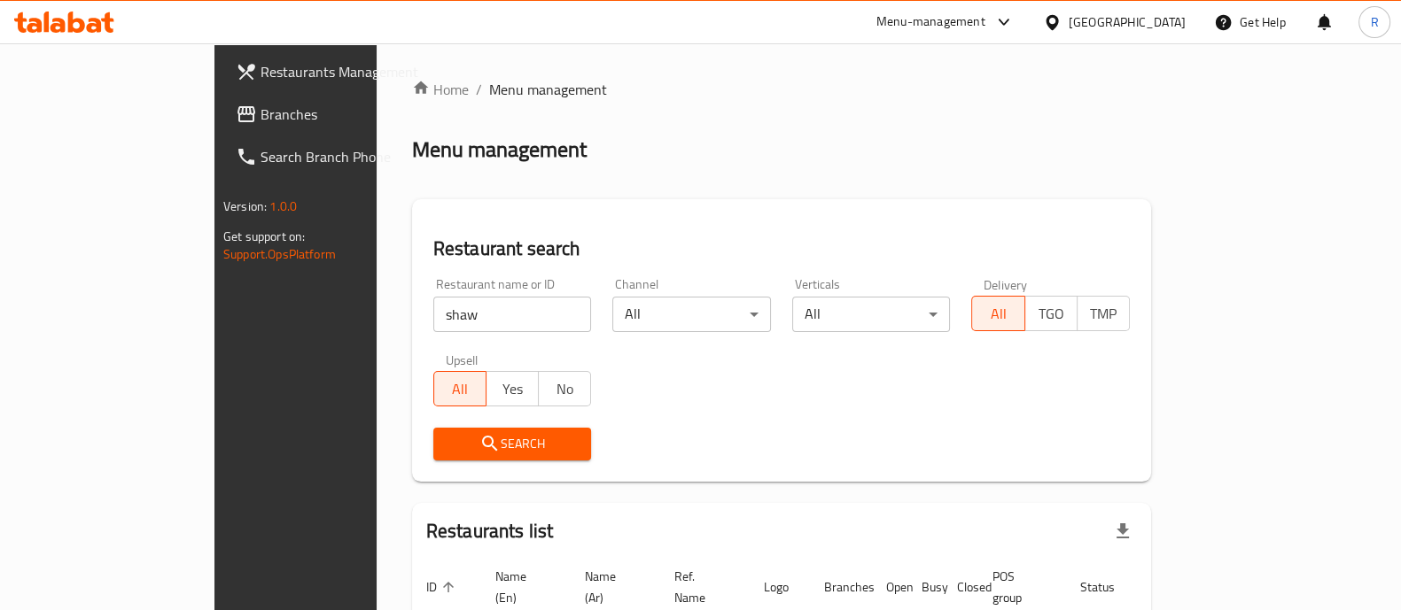
click at [975, 23] on div "Menu-management" at bounding box center [930, 22] width 109 height 21
click at [890, 190] on div "Restaurant-Management" at bounding box center [920, 194] width 139 height 19
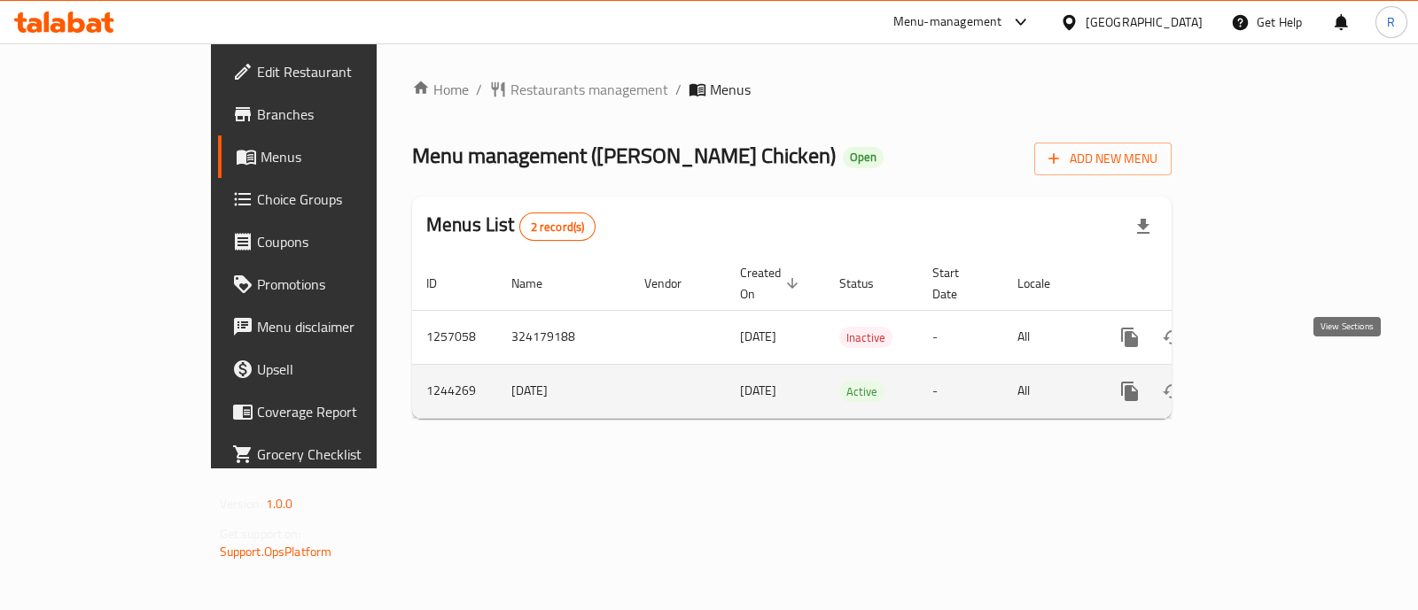
click at [1268, 381] on icon "enhanced table" at bounding box center [1257, 391] width 21 height 21
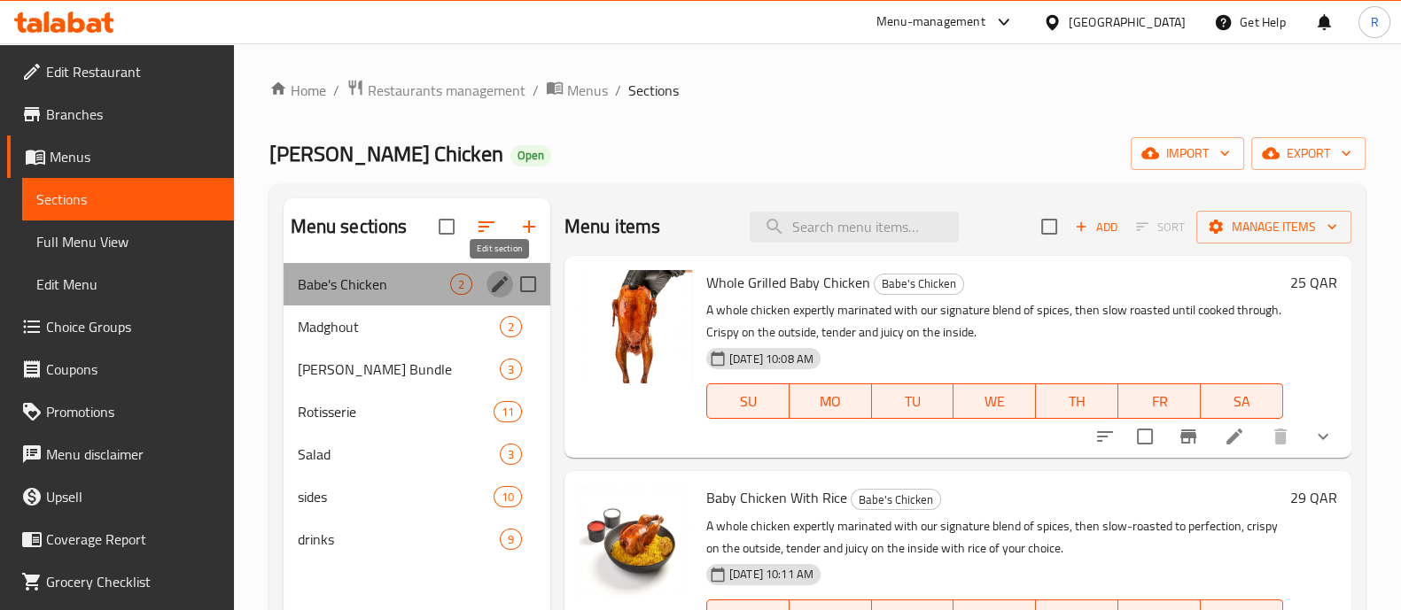
click at [502, 279] on icon "edit" at bounding box center [499, 284] width 21 height 21
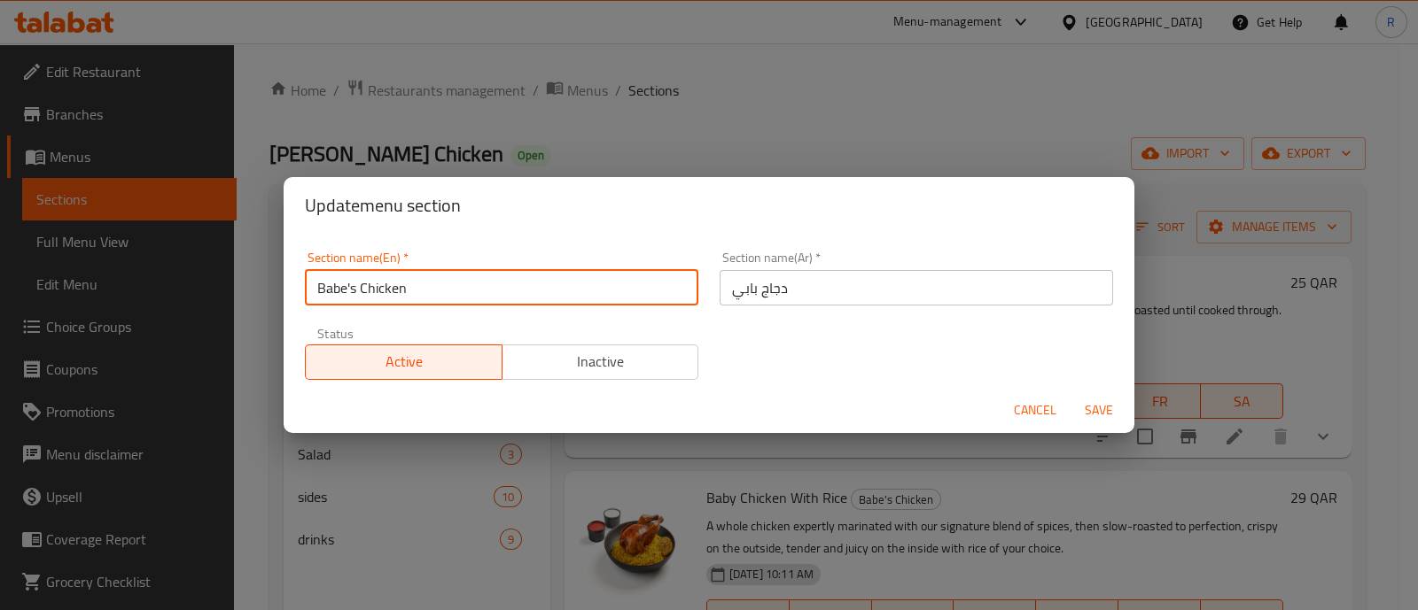
click at [341, 290] on input "Babe's Chicken" at bounding box center [501, 287] width 393 height 35
type input "Baby Chicken"
click at [1098, 407] on span "Save" at bounding box center [1098, 411] width 43 height 22
